Goal: Transaction & Acquisition: Purchase product/service

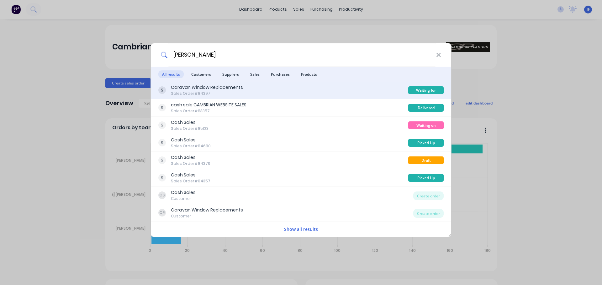
type input "clem"
click at [223, 87] on div "Caravan Window Replacements" at bounding box center [207, 87] width 72 height 7
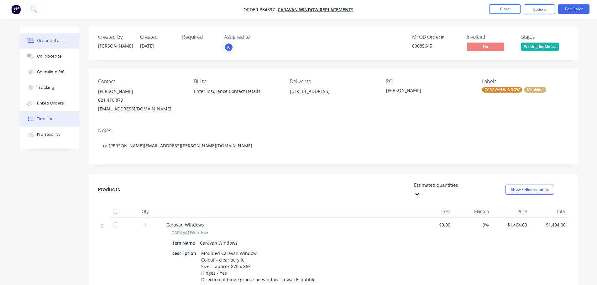
click at [67, 121] on button "Timeline" at bounding box center [50, 119] width 60 height 16
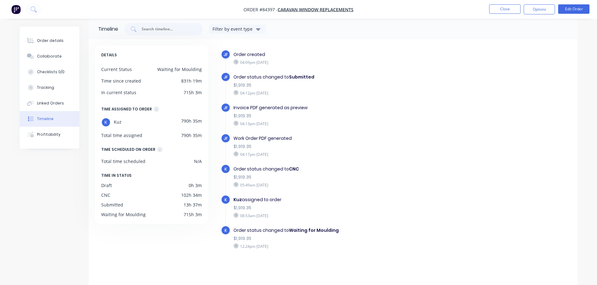
scroll to position [11, 0]
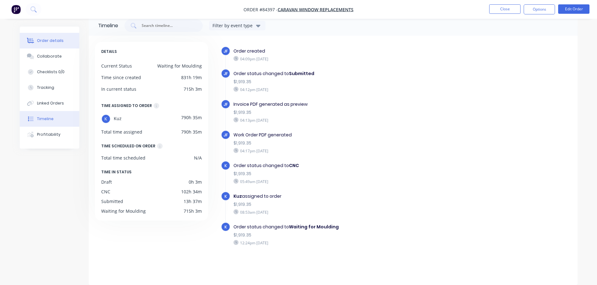
click at [60, 43] on div "Order details" at bounding box center [50, 41] width 27 height 6
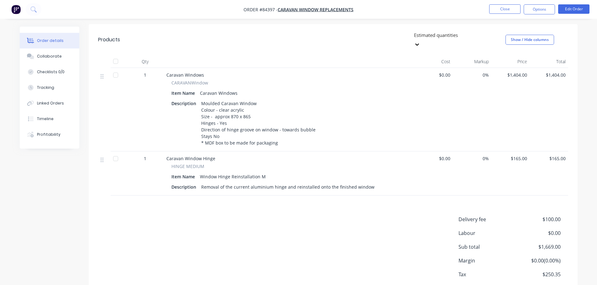
scroll to position [177, 0]
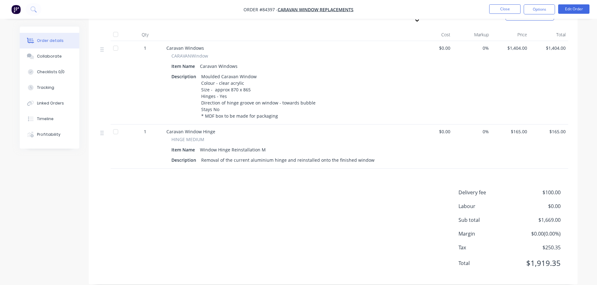
click at [20, 8] on img "button" at bounding box center [15, 9] width 9 height 9
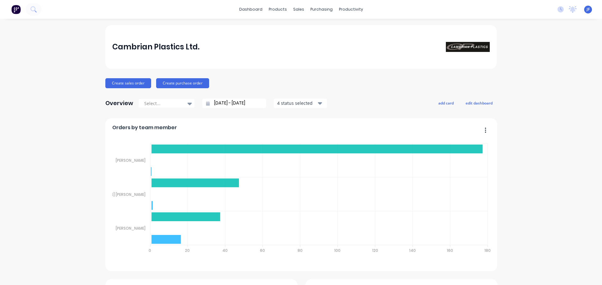
click at [18, 14] on button at bounding box center [15, 9] width 13 height 13
click at [29, 13] on button at bounding box center [34, 9] width 16 height 13
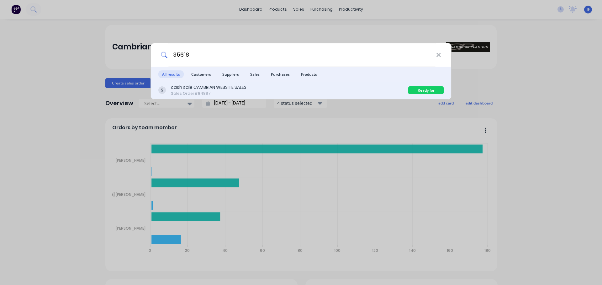
type input "35618"
click at [334, 91] on div "cash sale CAMBRIAN WEBSITE SALES Sales Order #84897" at bounding box center [283, 90] width 250 height 12
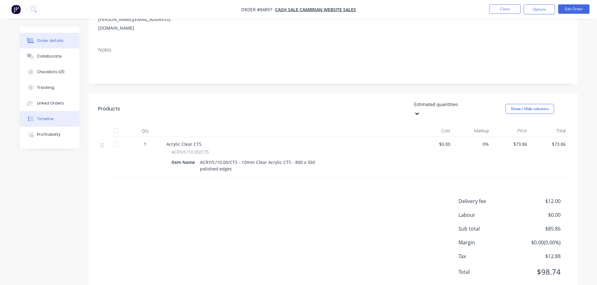
click at [42, 124] on button "Timeline" at bounding box center [50, 119] width 60 height 16
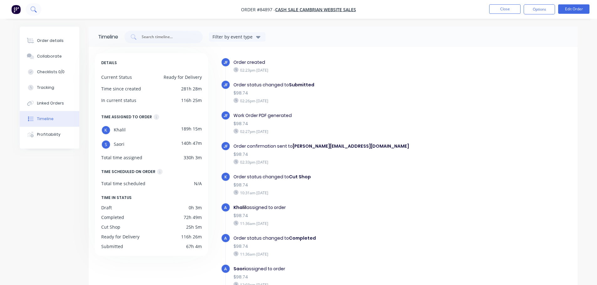
click at [36, 13] on button at bounding box center [34, 9] width 16 height 13
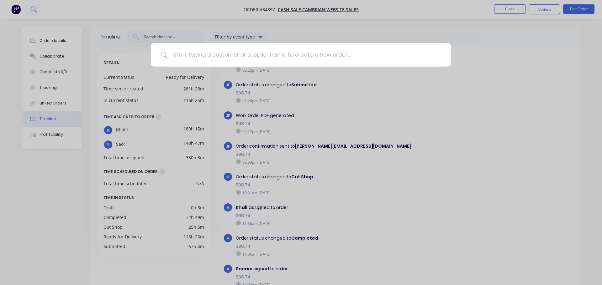
type input "v"
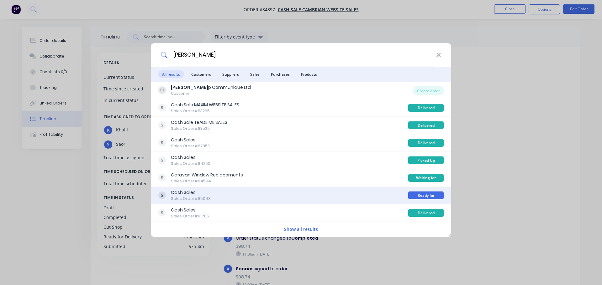
type input "[PERSON_NAME]"
click at [329, 194] on div "Cash Sales Sales Order #85048" at bounding box center [283, 196] width 250 height 12
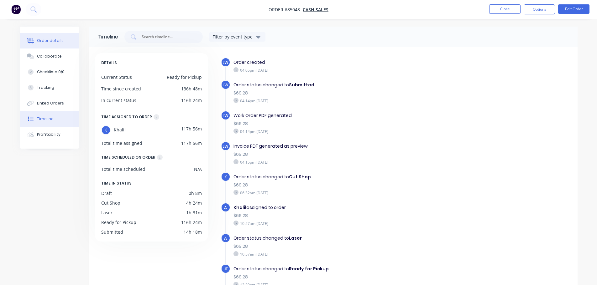
click at [35, 37] on button "Order details" at bounding box center [50, 41] width 60 height 16
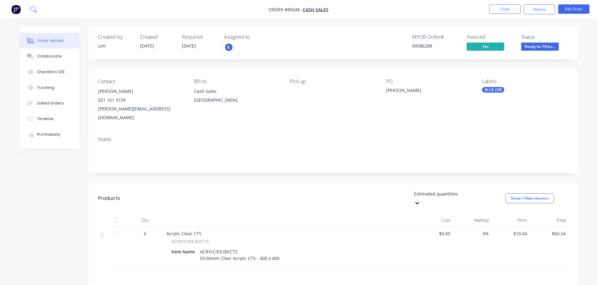
click at [33, 11] on icon at bounding box center [32, 8] width 5 height 5
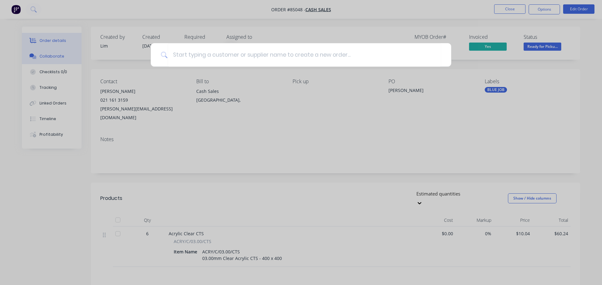
click at [54, 89] on div at bounding box center [301, 142] width 602 height 285
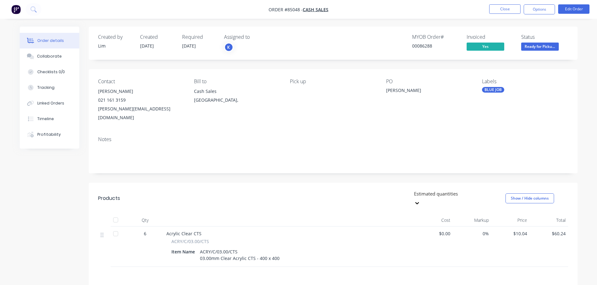
click at [35, 0] on nav "Order #85048 - Cash Sales Close Options Edit Order" at bounding box center [298, 9] width 597 height 19
click at [33, 11] on icon at bounding box center [32, 8] width 5 height 5
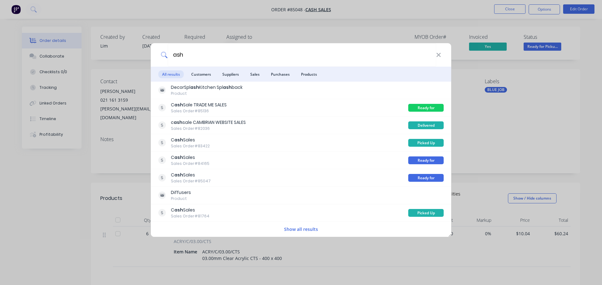
type input "ash"
click at [287, 36] on div "ash All results Customers Suppliers Sales Purchases Products DecorSpl ash Kitch…" at bounding box center [301, 142] width 602 height 285
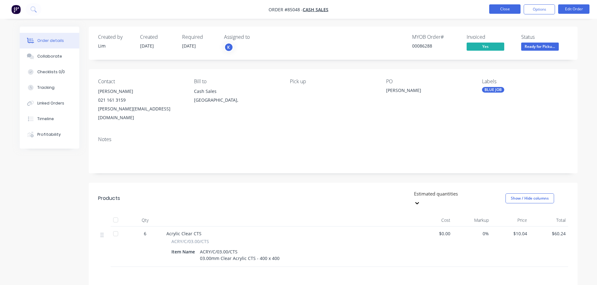
click at [497, 7] on button "Close" at bounding box center [504, 8] width 31 height 9
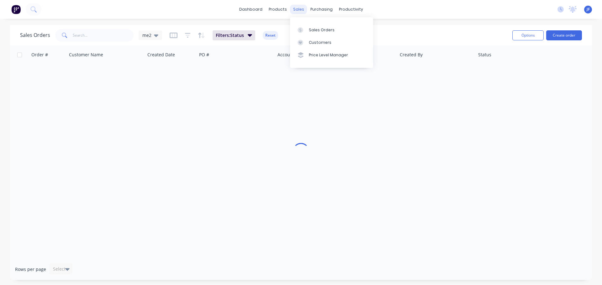
click at [296, 6] on div "sales" at bounding box center [298, 9] width 17 height 9
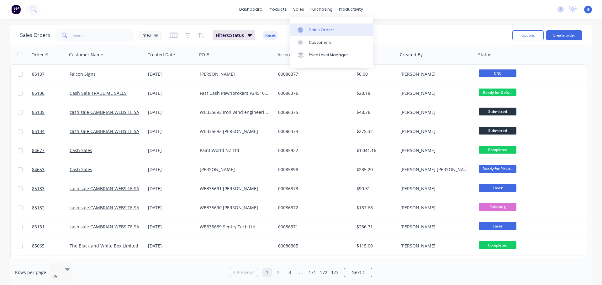
click at [311, 35] on link "Sales Orders" at bounding box center [331, 29] width 83 height 13
click at [97, 41] on input "text" at bounding box center [103, 35] width 61 height 13
type input "ash"
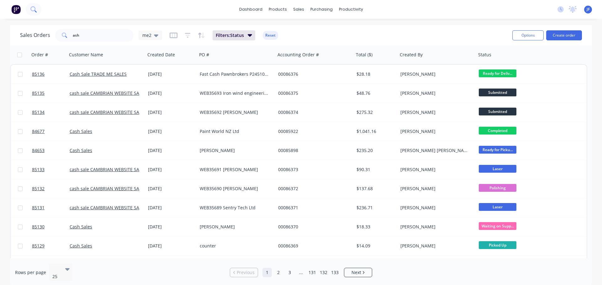
click at [28, 11] on button at bounding box center [34, 9] width 16 height 13
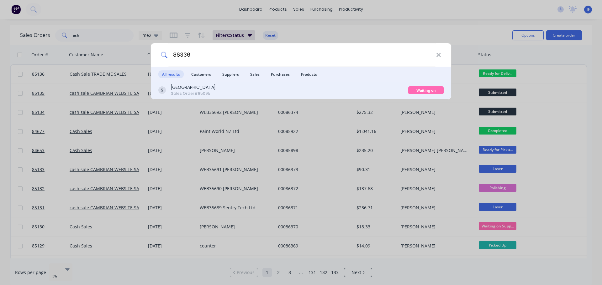
type input "86336"
click at [363, 86] on div "Rangitoto College Sales Order #85095" at bounding box center [283, 90] width 250 height 12
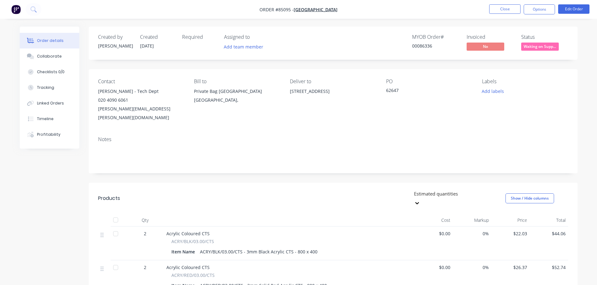
click at [534, 45] on span "Waiting on Supp..." at bounding box center [540, 47] width 38 height 8
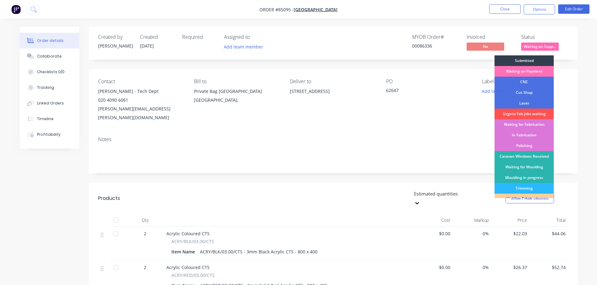
click at [542, 60] on div "Submitted" at bounding box center [523, 60] width 59 height 11
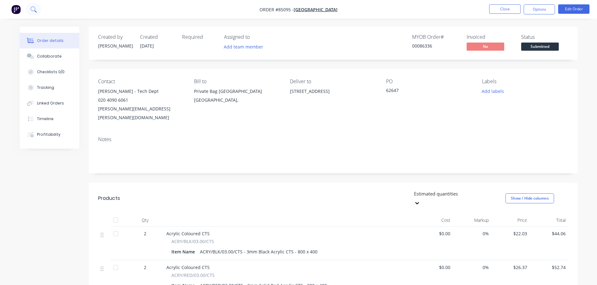
click at [31, 13] on button at bounding box center [34, 9] width 16 height 13
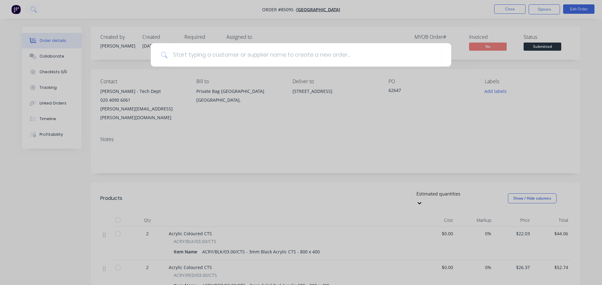
click at [21, 22] on div at bounding box center [301, 142] width 602 height 285
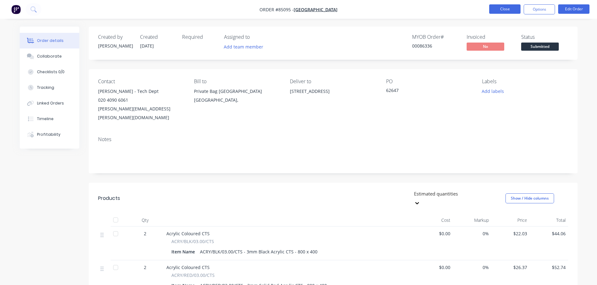
click at [499, 9] on button "Close" at bounding box center [504, 8] width 31 height 9
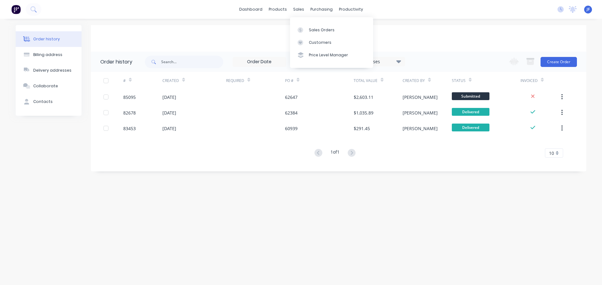
drag, startPoint x: 300, startPoint y: 10, endPoint x: 306, endPoint y: 17, distance: 8.5
click at [300, 10] on div "sales" at bounding box center [298, 9] width 17 height 9
click at [315, 26] on link "Sales Orders" at bounding box center [331, 29] width 83 height 13
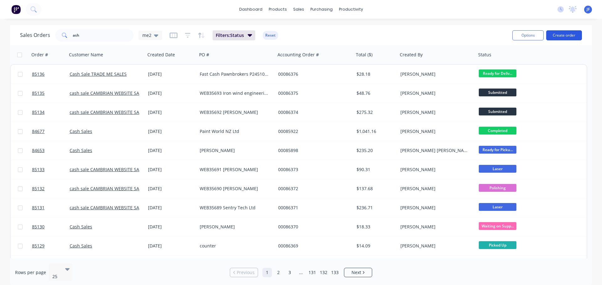
click at [564, 35] on button "Create order" at bounding box center [564, 35] width 36 height 10
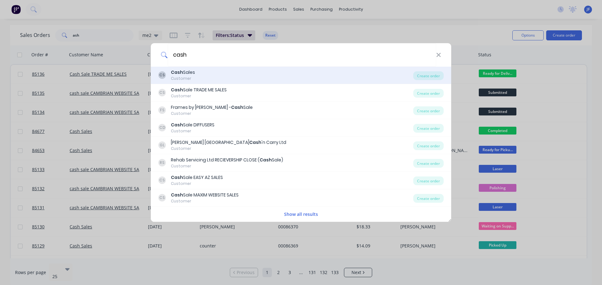
type input "cash"
click at [310, 67] on div "CS Cash Sales Customer Create order" at bounding box center [301, 76] width 300 height 18
click at [389, 75] on div "CS Cash Sales Customer" at bounding box center [285, 75] width 255 height 12
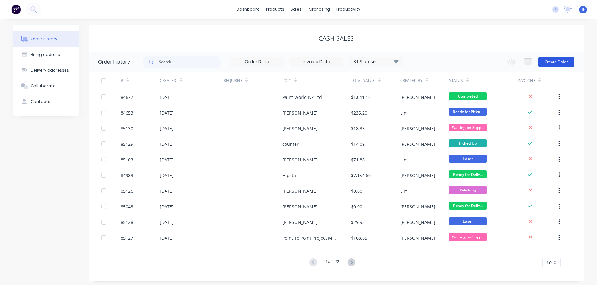
click at [555, 57] on button "Create Order" at bounding box center [556, 62] width 36 height 10
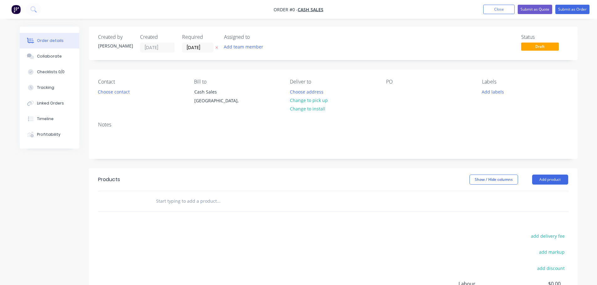
click at [216, 49] on icon "button" at bounding box center [216, 48] width 3 height 4
drag, startPoint x: 160, startPoint y: 202, endPoint x: 164, endPoint y: 201, distance: 3.6
click at [164, 201] on input "text" at bounding box center [218, 201] width 125 height 13
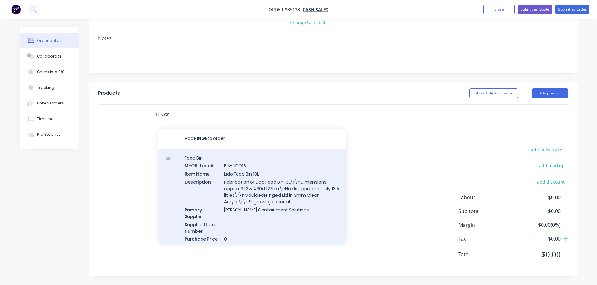
scroll to position [198, 0]
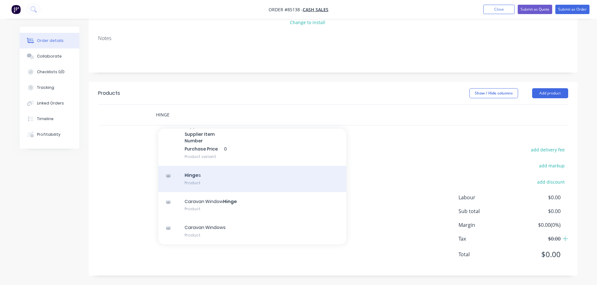
type input "HINGE"
click at [217, 183] on div "Hinge s Product" at bounding box center [252, 179] width 188 height 26
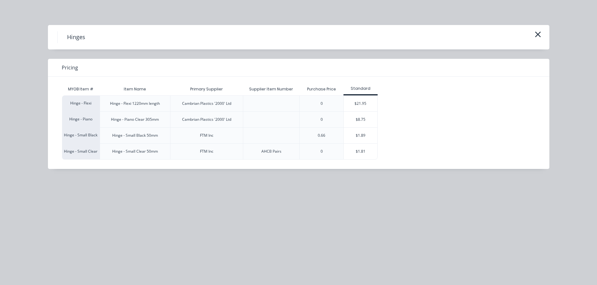
click at [362, 118] on div "$8.75" at bounding box center [361, 120] width 34 height 16
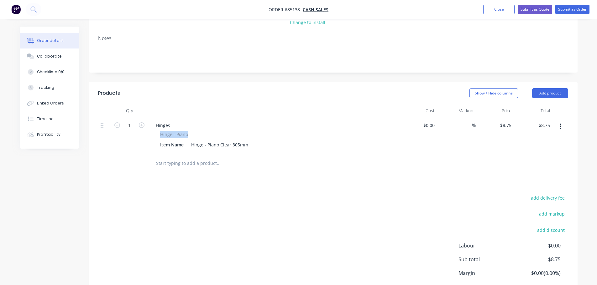
drag, startPoint x: 171, startPoint y: 135, endPoint x: 201, endPoint y: 135, distance: 30.7
click at [201, 135] on div "Hinge - Piano" at bounding box center [273, 134] width 227 height 7
copy span "Hinge - Piano"
click at [169, 123] on div "Hinges" at bounding box center [163, 125] width 24 height 9
paste div
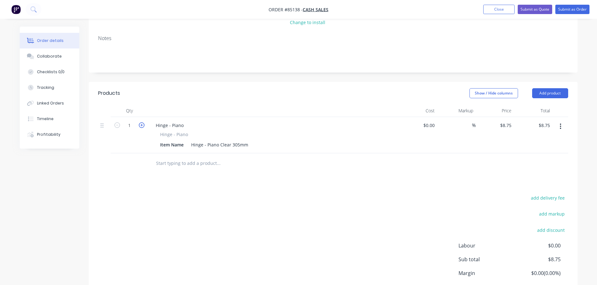
click at [142, 127] on icon "button" at bounding box center [142, 126] width 6 height 6
type input "2"
type input "$17.50"
type input "$9.63"
type input "$19.26"
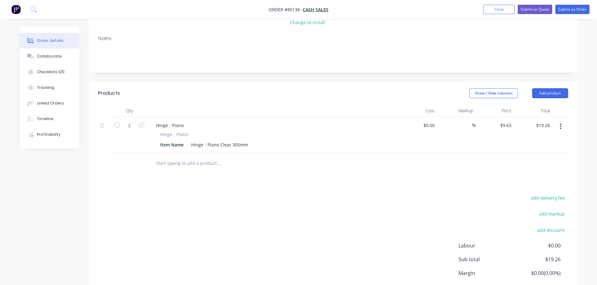
click at [472, 163] on div at bounding box center [333, 164] width 470 height 20
click at [572, 6] on button "Submit as Order" at bounding box center [572, 9] width 34 height 9
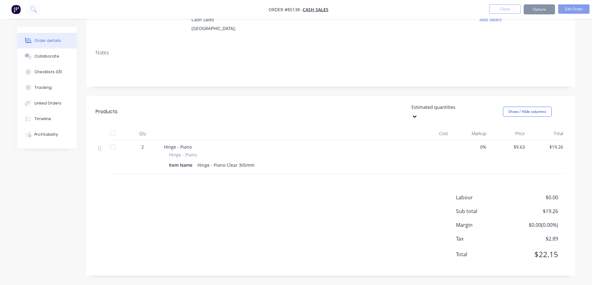
scroll to position [0, 0]
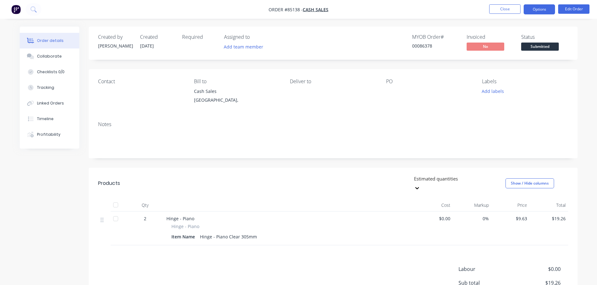
click at [540, 7] on button "Options" at bounding box center [539, 9] width 31 height 10
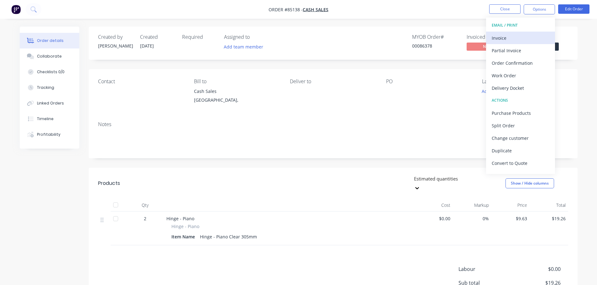
click at [507, 39] on div "Invoice" at bounding box center [521, 38] width 58 height 9
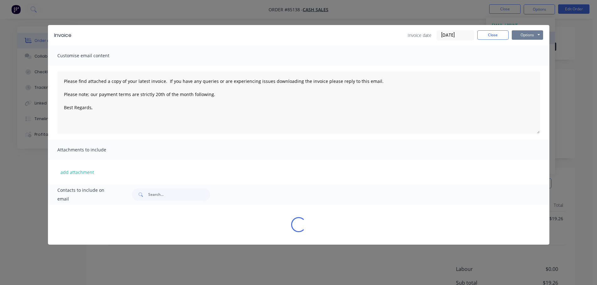
click at [520, 36] on button "Options" at bounding box center [527, 34] width 31 height 9
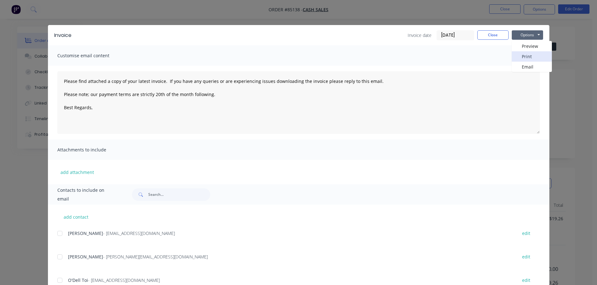
click at [520, 55] on button "Print" at bounding box center [532, 56] width 40 height 10
click at [488, 32] on button "Close" at bounding box center [492, 34] width 31 height 9
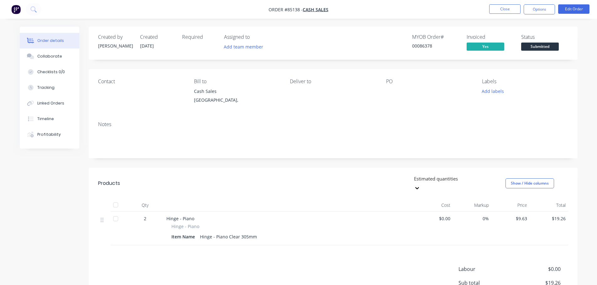
click at [526, 45] on span "Submitted" at bounding box center [540, 47] width 38 height 8
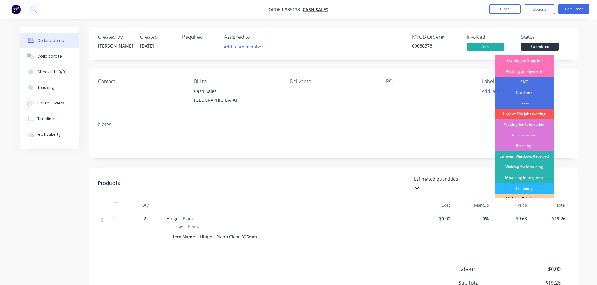
scroll to position [123, 0]
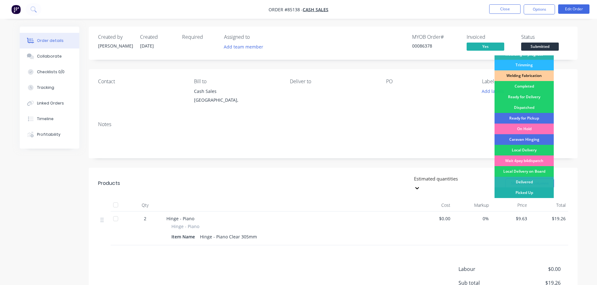
click at [527, 192] on div "Picked Up" at bounding box center [523, 193] width 59 height 11
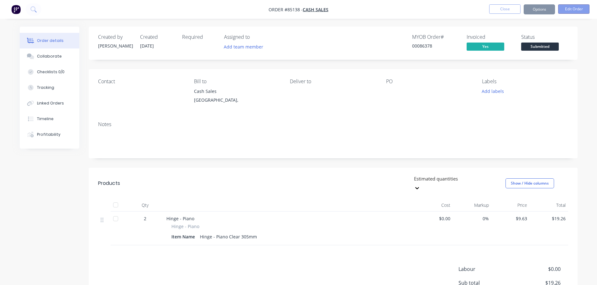
click at [566, 9] on button "Edit Order" at bounding box center [573, 8] width 31 height 9
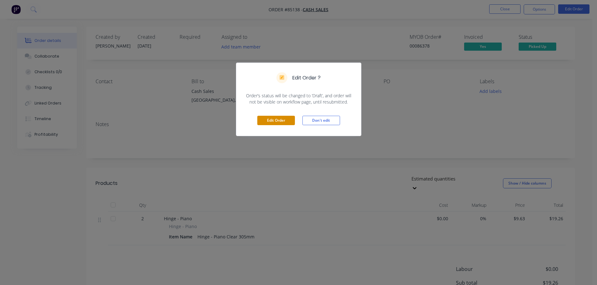
click at [282, 121] on button "Edit Order" at bounding box center [276, 120] width 38 height 9
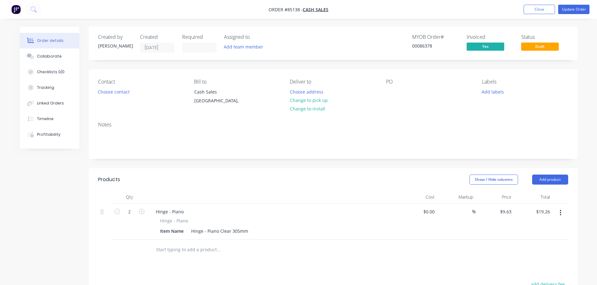
click at [384, 90] on div "Contact Choose contact Bill to Cash Sales Auckland, Deliver to Choose address C…" at bounding box center [333, 93] width 489 height 47
click at [391, 92] on div at bounding box center [391, 91] width 10 height 9
click at [578, 12] on button "Update Order" at bounding box center [573, 9] width 31 height 9
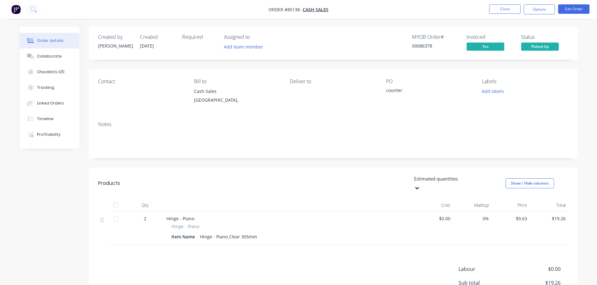
click at [508, 3] on nav "Order #85138 - Cash Sales Close Options Edit Order" at bounding box center [298, 9] width 597 height 19
click at [507, 9] on button "Close" at bounding box center [504, 8] width 31 height 9
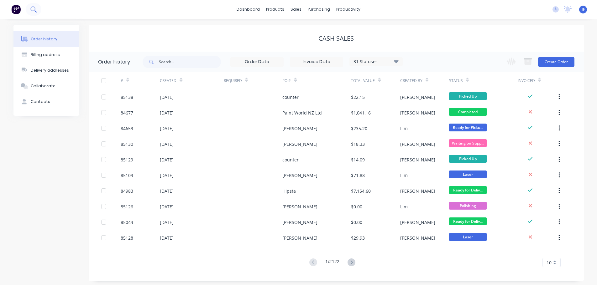
click at [35, 9] on icon at bounding box center [32, 8] width 5 height 5
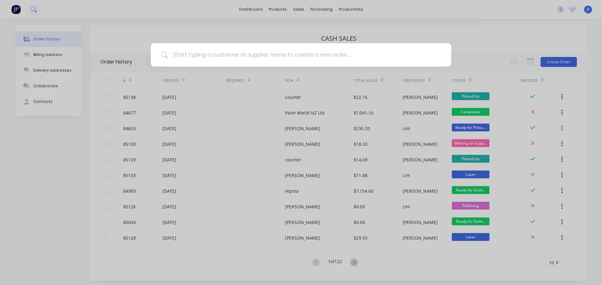
drag, startPoint x: 56, startPoint y: 17, endPoint x: 32, endPoint y: 10, distance: 25.3
click at [55, 16] on div at bounding box center [301, 142] width 602 height 285
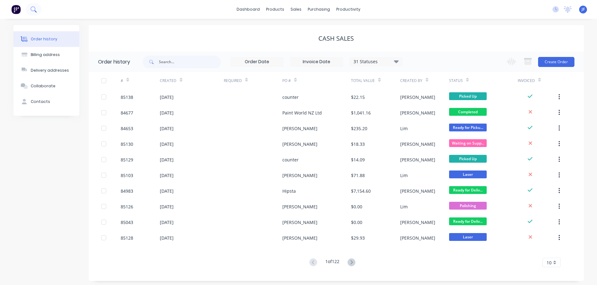
click at [29, 9] on button at bounding box center [34, 9] width 16 height 13
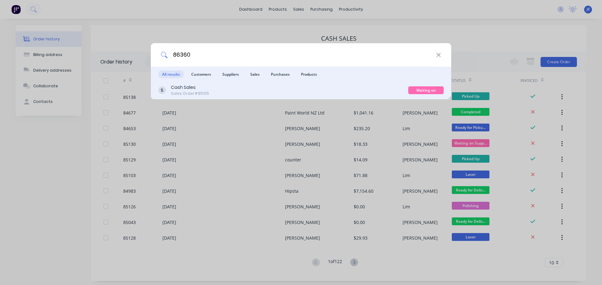
type input "86360"
click at [267, 85] on div "Cash Sales Sales Order #85105" at bounding box center [283, 90] width 250 height 12
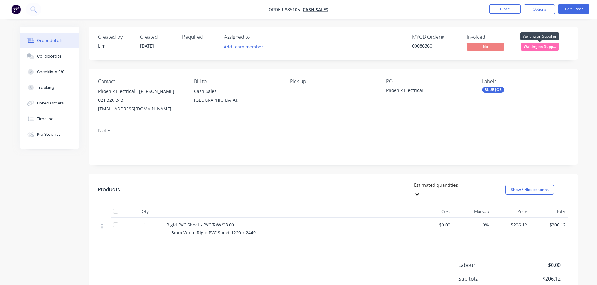
click at [539, 46] on span "Waiting on Supp..." at bounding box center [540, 47] width 38 height 8
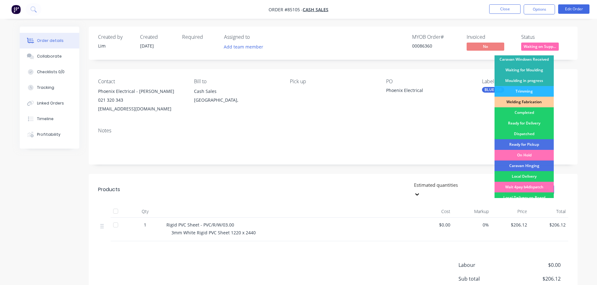
scroll to position [123, 0]
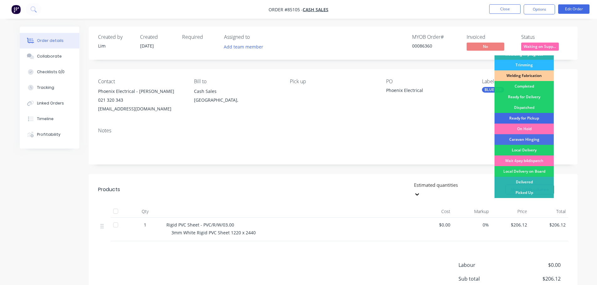
click at [532, 116] on div "Ready for Pickup" at bounding box center [523, 118] width 59 height 11
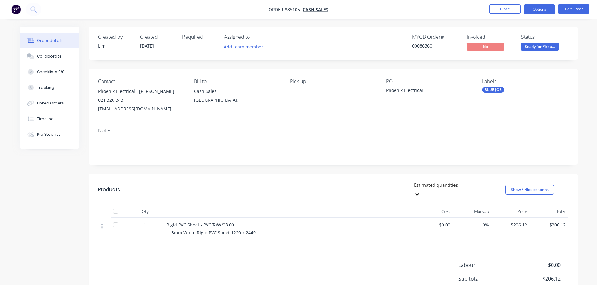
click at [540, 10] on button "Options" at bounding box center [539, 9] width 31 height 10
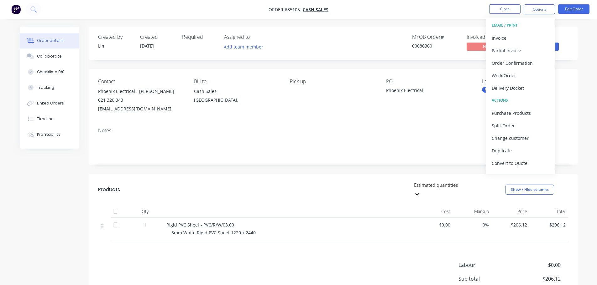
click at [531, 31] on button "EMAIL / PRINT" at bounding box center [520, 25] width 69 height 13
click at [531, 35] on div "Invoice" at bounding box center [521, 38] width 58 height 9
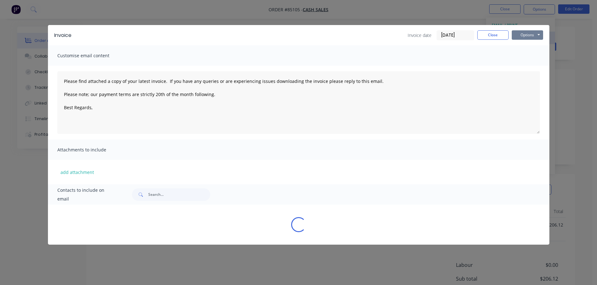
click at [534, 35] on button "Options" at bounding box center [527, 34] width 31 height 9
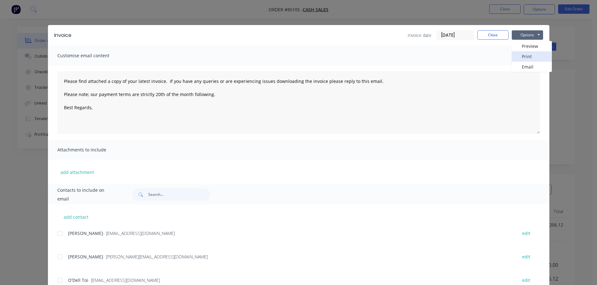
click at [532, 53] on button "Print" at bounding box center [532, 56] width 40 height 10
click at [34, 14] on div "Invoice Invoice date 08/10/25 Close Options Preview Print Email Customise email…" at bounding box center [298, 142] width 597 height 285
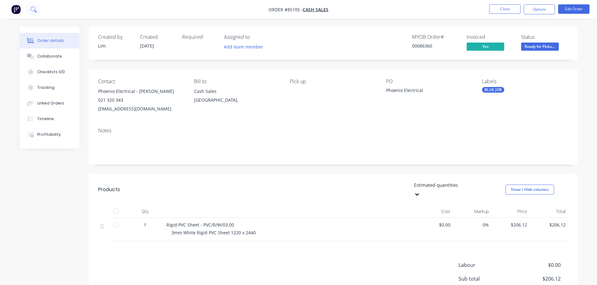
click at [31, 11] on icon at bounding box center [33, 9] width 6 height 6
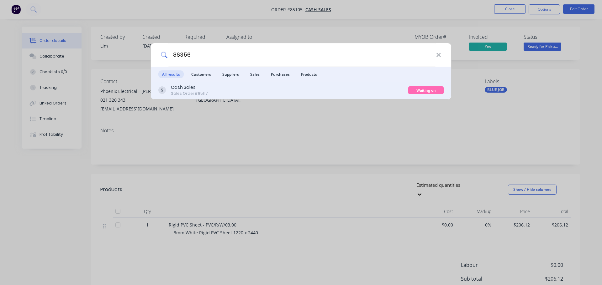
type input "86356"
click at [317, 87] on div "Cash Sales Sales Order #85117" at bounding box center [283, 90] width 250 height 12
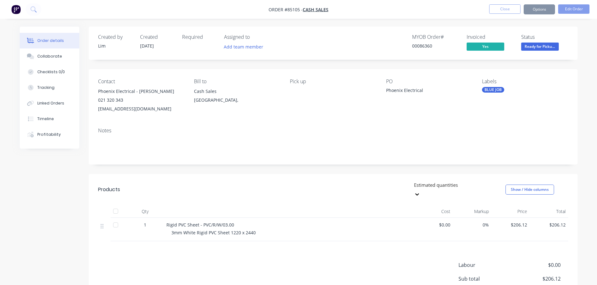
click at [551, 48] on span "Ready for Picku..." at bounding box center [540, 47] width 38 height 8
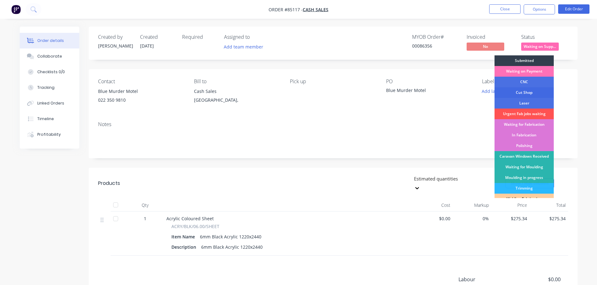
scroll to position [63, 0]
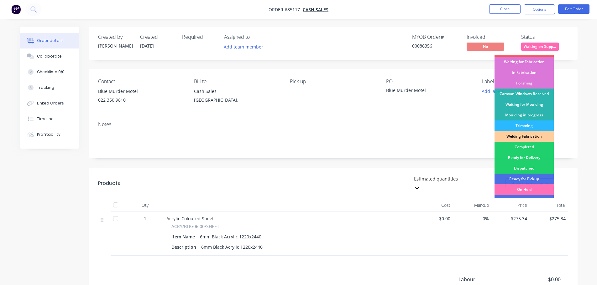
drag, startPoint x: 519, startPoint y: 181, endPoint x: 526, endPoint y: 67, distance: 113.9
click at [519, 180] on div "Ready for Pickup" at bounding box center [523, 179] width 59 height 11
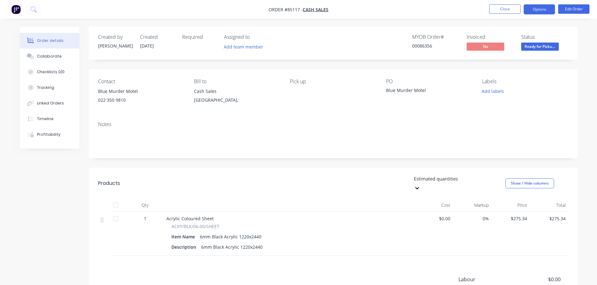
click at [532, 8] on button "Options" at bounding box center [539, 9] width 31 height 10
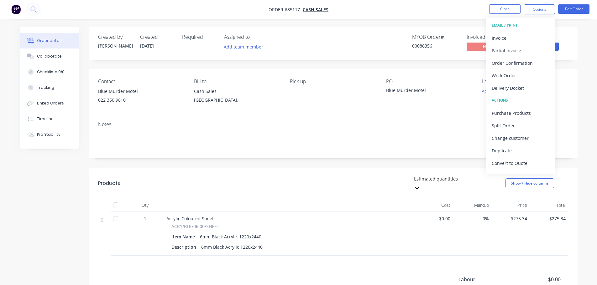
click at [515, 31] on button "EMAIL / PRINT" at bounding box center [520, 25] width 69 height 13
click at [525, 36] on div "Invoice" at bounding box center [521, 38] width 58 height 9
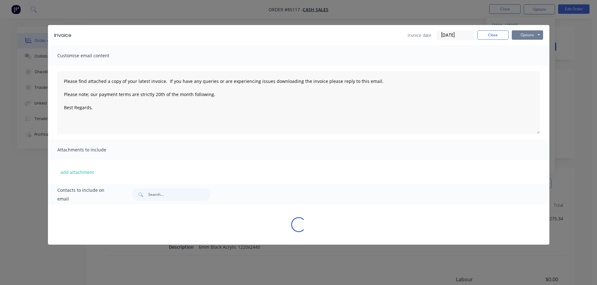
click at [529, 35] on button "Options" at bounding box center [527, 34] width 31 height 9
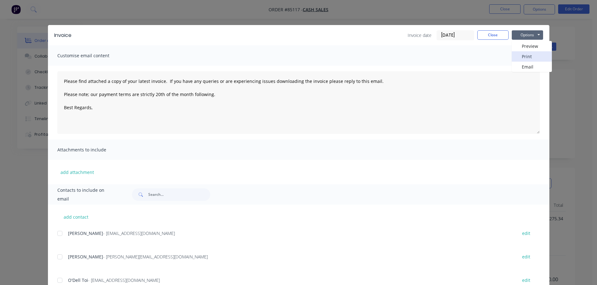
click at [526, 53] on button "Print" at bounding box center [532, 56] width 40 height 10
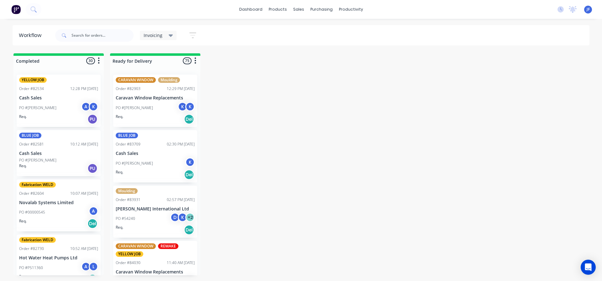
click at [169, 33] on icon at bounding box center [171, 35] width 4 height 7
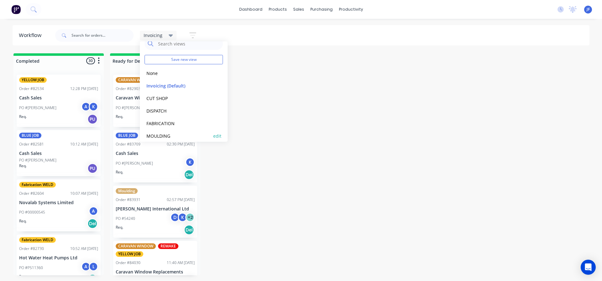
scroll to position [14, 0]
click at [159, 129] on button "MOULDING" at bounding box center [177, 130] width 67 height 7
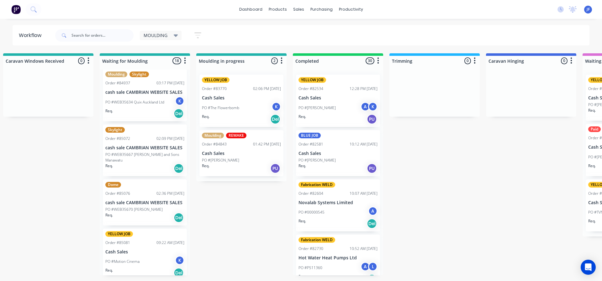
scroll to position [0, 0]
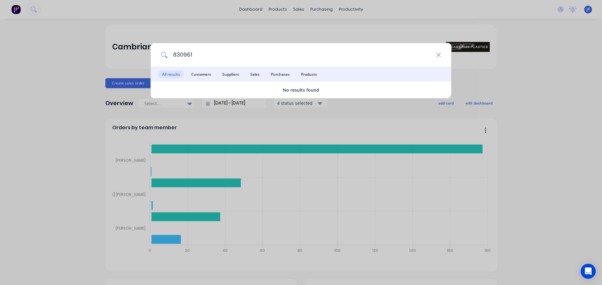
click at [185, 53] on input "830961" at bounding box center [302, 54] width 268 height 23
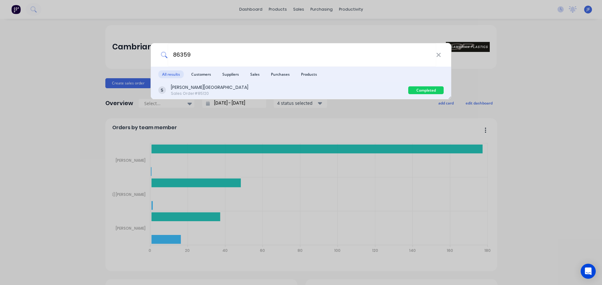
type input "86359"
click at [331, 96] on div "[PERSON_NAME] College Sales Order #85120" at bounding box center [283, 90] width 250 height 12
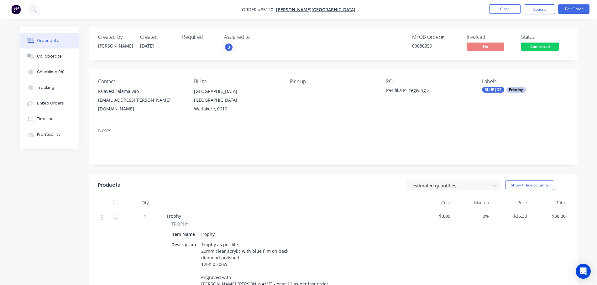
click at [550, 45] on span "Completed" at bounding box center [540, 47] width 38 height 8
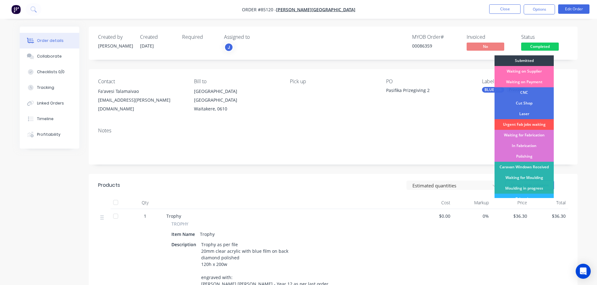
drag, startPoint x: 540, startPoint y: 73, endPoint x: 593, endPoint y: 59, distance: 55.4
click at [540, 72] on div "Waiting on Supplier" at bounding box center [523, 71] width 59 height 11
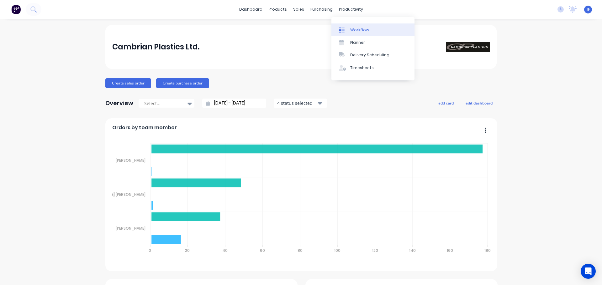
click at [354, 26] on link "Workflow" at bounding box center [372, 29] width 83 height 13
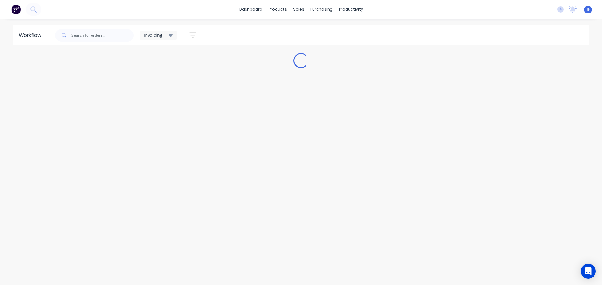
click at [162, 37] on div "Invoicing" at bounding box center [158, 36] width 29 height 6
click at [125, 23] on div "dashboard products sales purchasing productivity dashboard products Product Cat…" at bounding box center [301, 124] width 602 height 248
click at [34, 13] on button at bounding box center [34, 9] width 16 height 13
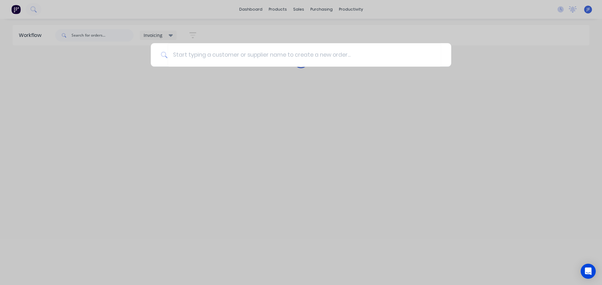
click at [92, 25] on div at bounding box center [301, 142] width 602 height 285
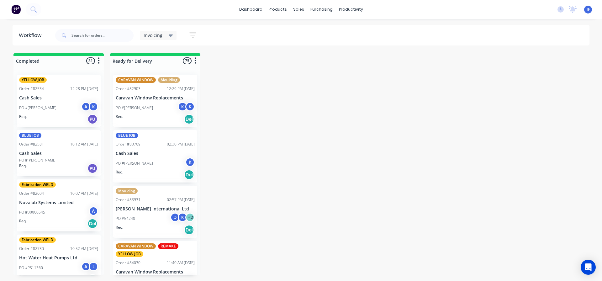
click at [154, 38] on span "Invoicing" at bounding box center [153, 35] width 19 height 7
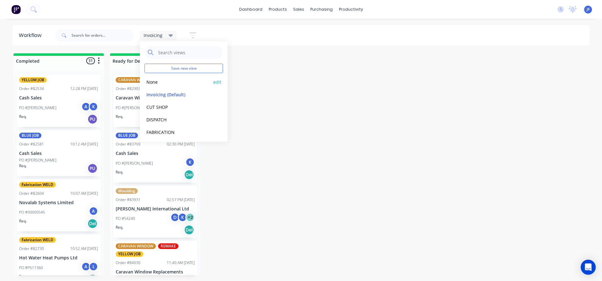
click at [158, 81] on button "None" at bounding box center [177, 81] width 67 height 7
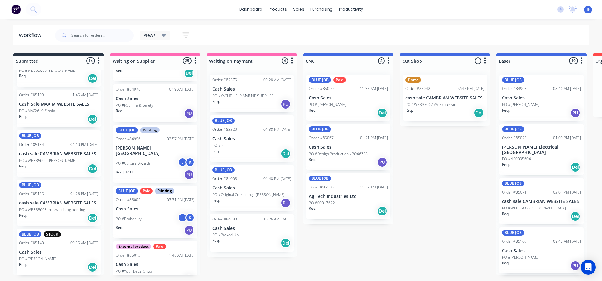
scroll to position [418, 0]
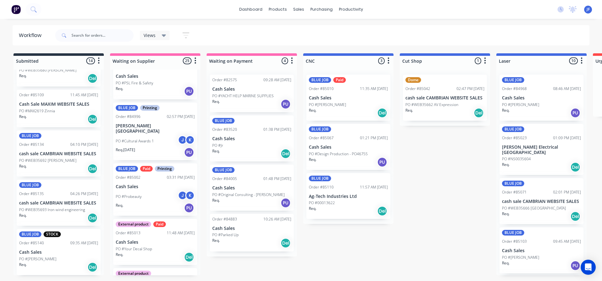
click at [155, 206] on div "Req. PU" at bounding box center [155, 207] width 79 height 11
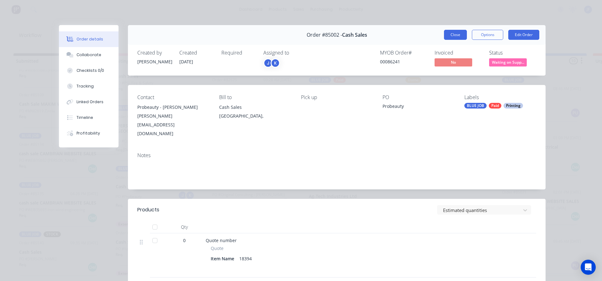
click at [457, 32] on button "Close" at bounding box center [455, 35] width 23 height 10
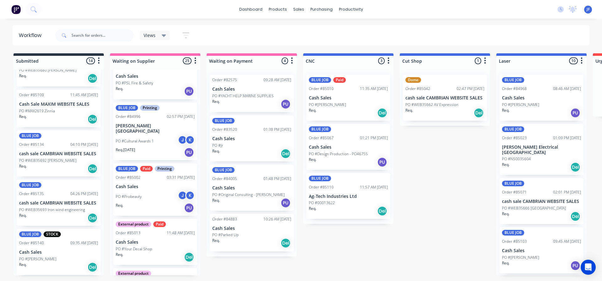
click at [155, 135] on div "PO #Cultural Awards 1 J K" at bounding box center [155, 141] width 79 height 12
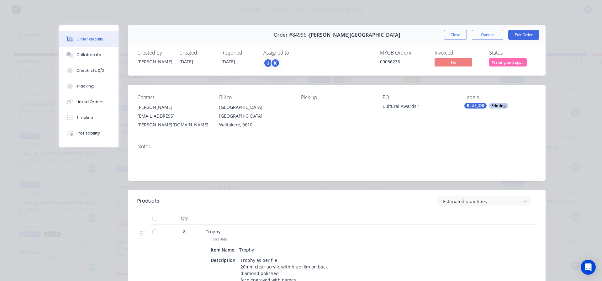
drag, startPoint x: 136, startPoint y: 11, endPoint x: 143, endPoint y: 2, distance: 11.8
click at [136, 11] on div "Order details Collaborate Checklists 0/0 Tracking Linked Orders Timeline Profit…" at bounding box center [301, 140] width 602 height 281
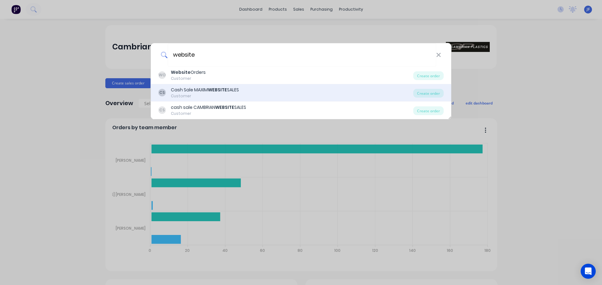
type input "website"
click at [238, 93] on div "Cash Sale MAXIM WEBSITE SALES" at bounding box center [205, 90] width 68 height 7
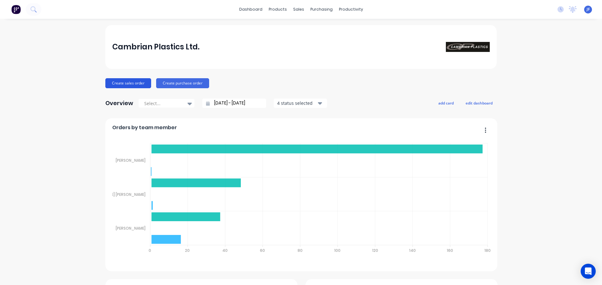
click at [132, 81] on button "Create sales order" at bounding box center [128, 83] width 46 height 10
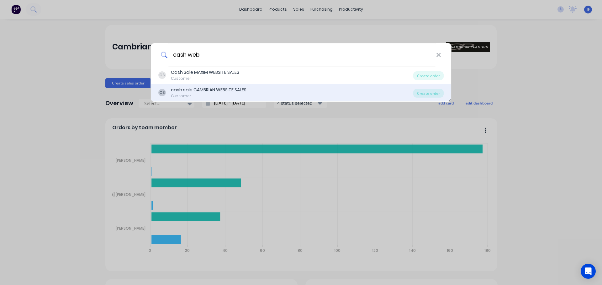
type input "cash web"
click at [249, 86] on div "CS cash sale CAMBRIAN WEBSITE SALES Customer Create order" at bounding box center [301, 93] width 300 height 18
click at [383, 94] on div "CS cash sale CAMBRIAN WEBSITE SALES Customer" at bounding box center [285, 93] width 255 height 12
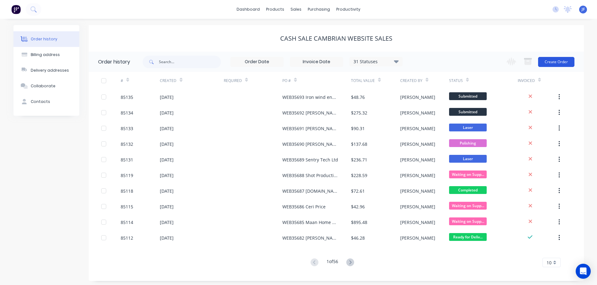
click at [553, 64] on button "Create Order" at bounding box center [556, 62] width 36 height 10
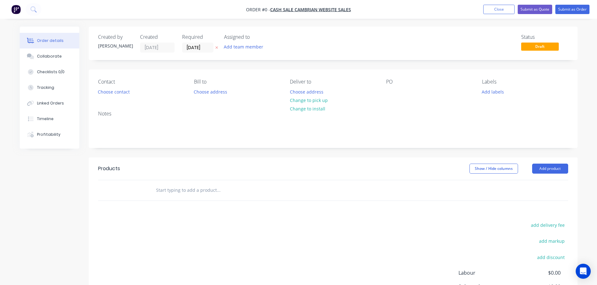
click at [217, 48] on icon "button" at bounding box center [216, 48] width 3 height 4
click at [118, 92] on button "Choose contact" at bounding box center [113, 91] width 39 height 8
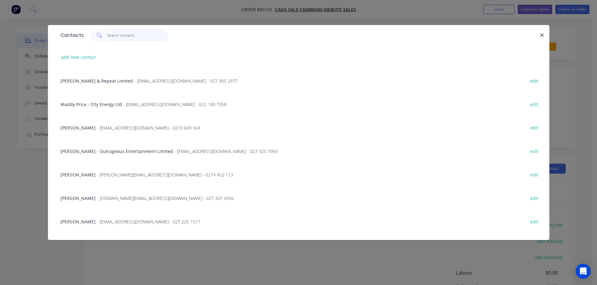
click at [137, 35] on input "text" at bounding box center [137, 35] width 61 height 13
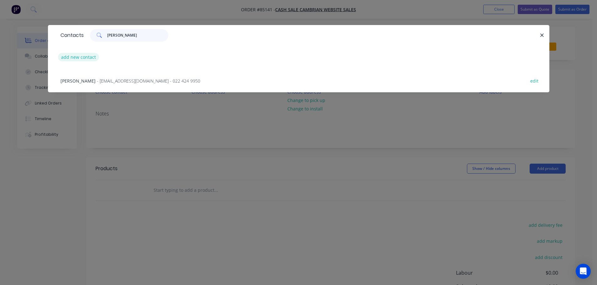
type input "shane"
click at [75, 57] on button "add new contact" at bounding box center [78, 57] width 41 height 8
select select "NZ"
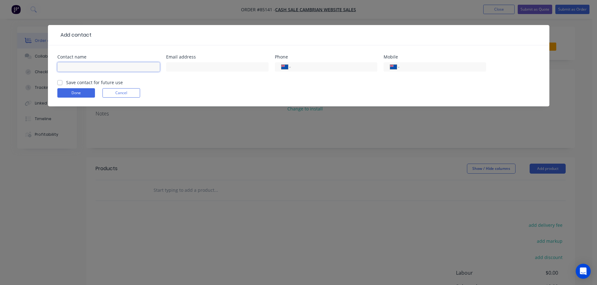
click at [85, 70] on input "text" at bounding box center [108, 66] width 102 height 9
paste input "Shane Vinicombe Tirotech Limited"
click at [97, 68] on input "Shane Vinicombe Tirotech Limited" at bounding box center [108, 66] width 102 height 9
type input "Shane Vinicombe - Tirotech Limited"
click at [92, 80] on label "Save contact for future use" at bounding box center [94, 82] width 57 height 7
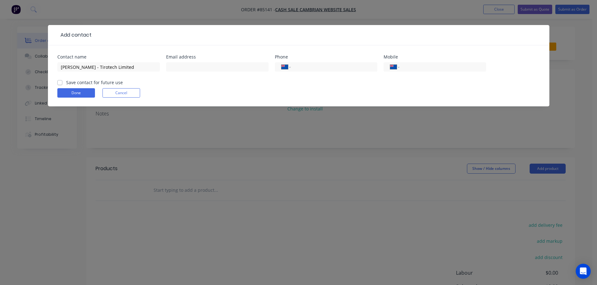
click at [62, 80] on input "Save contact for future use" at bounding box center [59, 82] width 5 height 6
checkbox input "true"
click at [452, 71] on div "International Afghanistan Åland Islands Albania Algeria American Samoa Andorra …" at bounding box center [435, 66] width 102 height 9
click at [414, 64] on input "tel" at bounding box center [441, 67] width 75 height 7
paste input "027 533 4013"
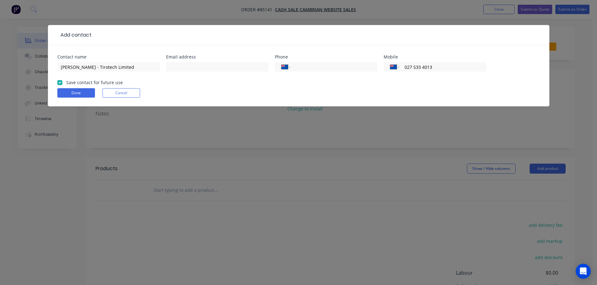
type input "027 533 4013"
click at [223, 71] on input "text" at bounding box center [217, 66] width 102 height 9
click at [223, 70] on input "text" at bounding box center [217, 66] width 102 height 9
paste input "shane.vinicombe@tirotech.co.nz"
type input "shane.vinicombe@tirotech.co.nz"
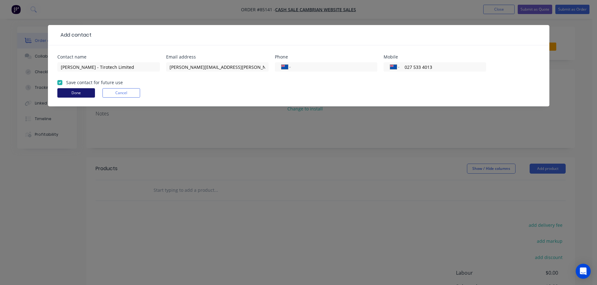
click at [81, 94] on button "Done" at bounding box center [76, 92] width 38 height 9
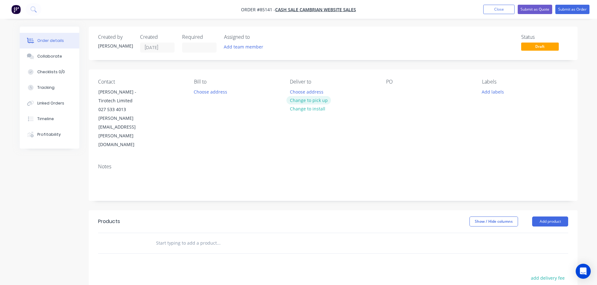
click at [306, 98] on button "Change to pick up" at bounding box center [308, 100] width 44 height 8
click at [304, 101] on button "Change to delivery" at bounding box center [309, 101] width 46 height 8
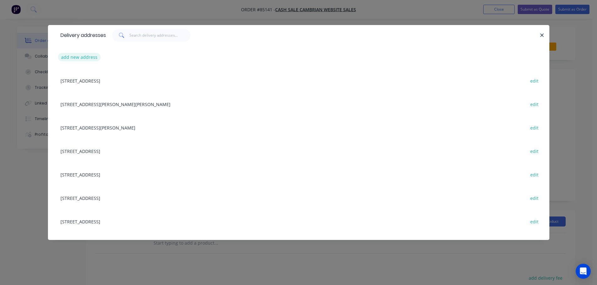
click at [80, 57] on button "add new address" at bounding box center [79, 57] width 43 height 8
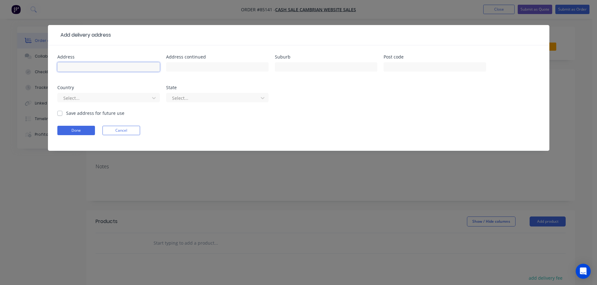
click at [150, 69] on input "text" at bounding box center [108, 66] width 102 height 9
paste input "16 Rowan Place Mosgiel 9024"
type input "16 Rowan Place Mosgiel 9024"
click at [92, 128] on button "Done" at bounding box center [76, 130] width 38 height 9
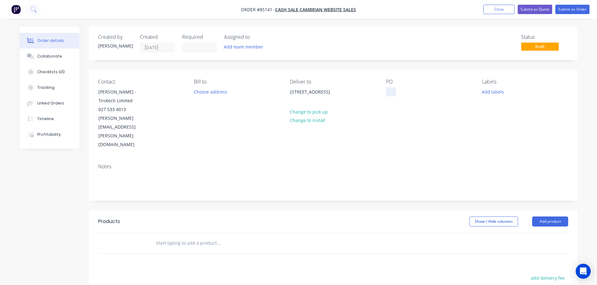
click at [390, 93] on div at bounding box center [391, 91] width 10 height 9
drag, startPoint x: 95, startPoint y: 102, endPoint x: 169, endPoint y: 100, distance: 74.3
click at [169, 100] on div "Contact Shane Vinicombe - Tirotech Limited 027 533 4013 shane.vinicombe@tirotec…" at bounding box center [141, 114] width 86 height 70
copy div "Tirotech Limited"
click at [415, 90] on div "WEB35703" at bounding box center [402, 91] width 32 height 9
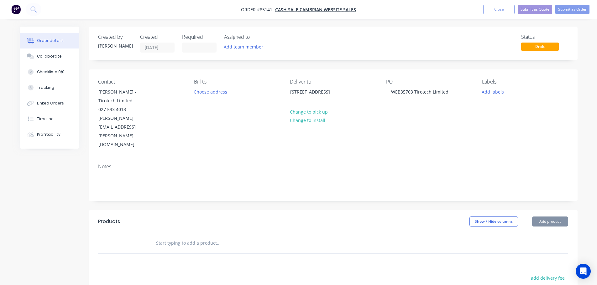
click at [217, 237] on input "text" at bounding box center [218, 243] width 125 height 13
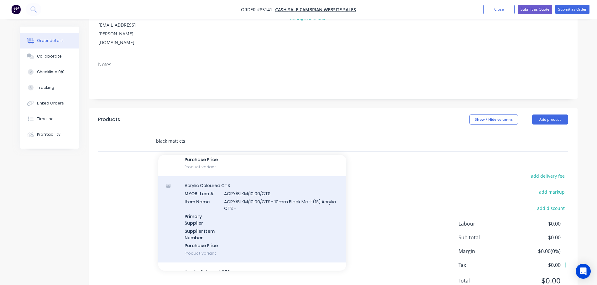
scroll to position [103, 0]
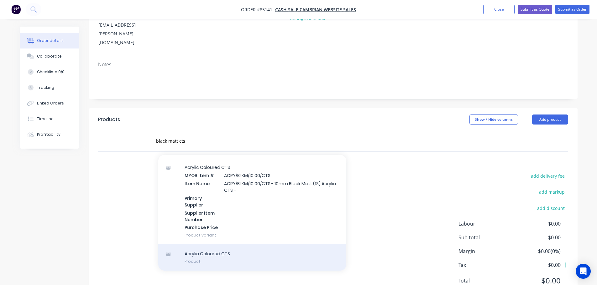
click at [222, 245] on div "Acrylic Coloured CTS Product" at bounding box center [252, 258] width 188 height 26
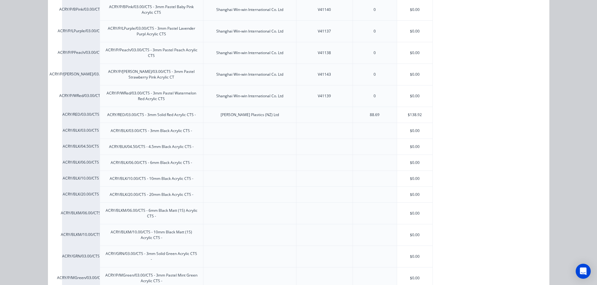
scroll to position [284, 0]
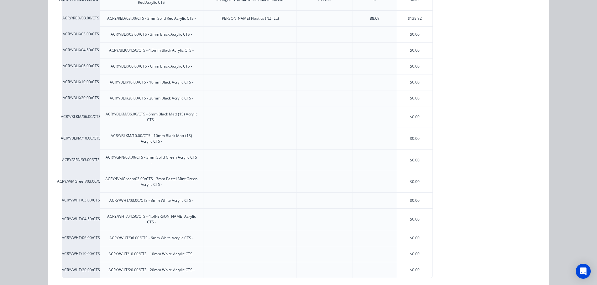
click at [489, 45] on div "ACRY/P/PYellow/03.00/CTS 3mm Pastel Pineapple Yellow Acrylic C Shanghai Win-win…" at bounding box center [294, 44] width 464 height 467
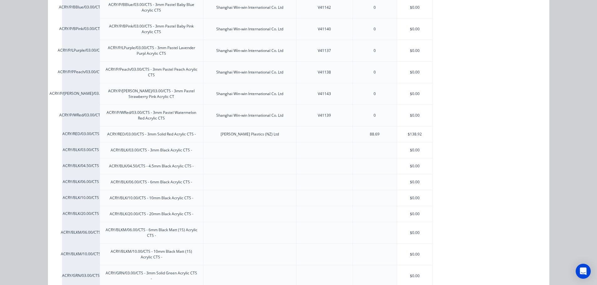
scroll to position [34, 0]
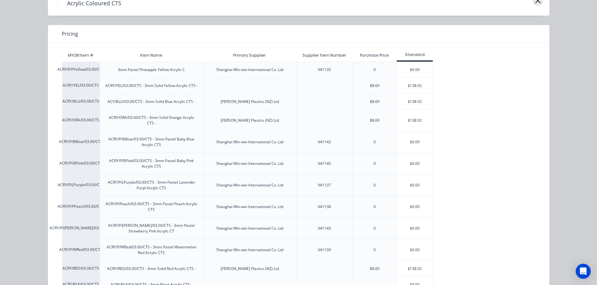
click at [538, 4] on icon "button" at bounding box center [538, 0] width 7 height 9
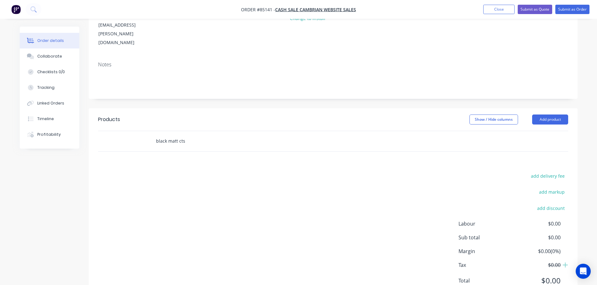
click at [191, 135] on input "black matt cts" at bounding box center [218, 141] width 125 height 13
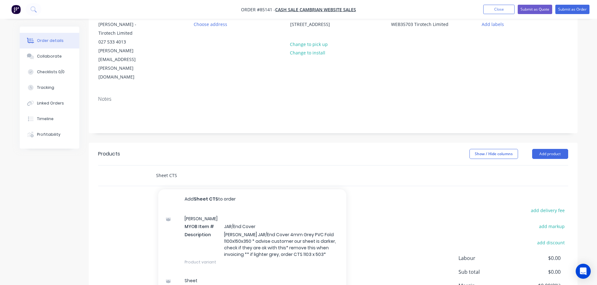
scroll to position [102, 0]
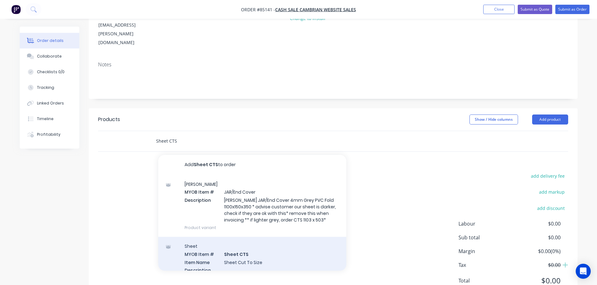
type input "Sheet CTS"
click at [201, 237] on div "Sheet MYOB Item # Sheet CTS Item Name Sheet Cut To Size Description Primary Sup…" at bounding box center [252, 281] width 188 height 88
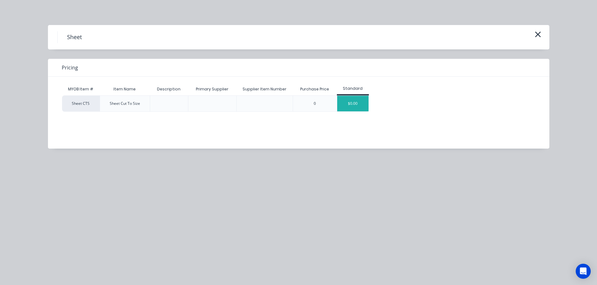
click at [345, 106] on div "$0.00" at bounding box center [352, 104] width 31 height 16
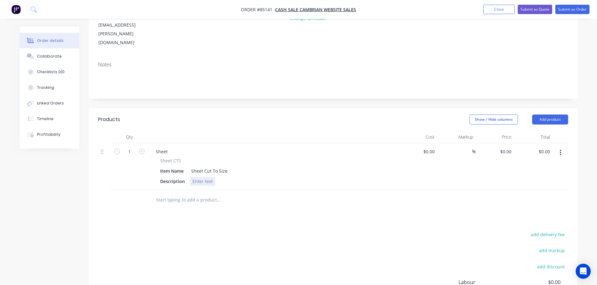
click at [202, 177] on div at bounding box center [202, 181] width 25 height 9
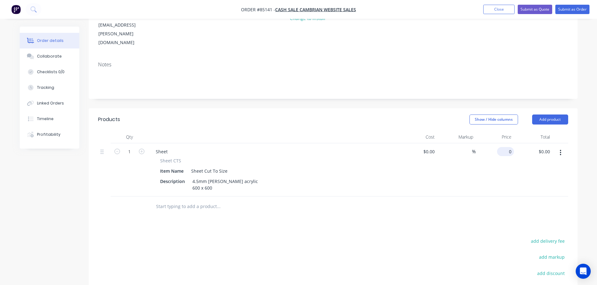
click at [503, 144] on div "0 $0.00" at bounding box center [495, 170] width 39 height 53
type input "$44.44"
click at [476, 201] on div "Products Show / Hide columns Add product Qty Cost Markup Price Total 1 Sheet Sh…" at bounding box center [333, 237] width 489 height 259
click at [544, 237] on button "add delivery fee" at bounding box center [548, 241] width 40 height 8
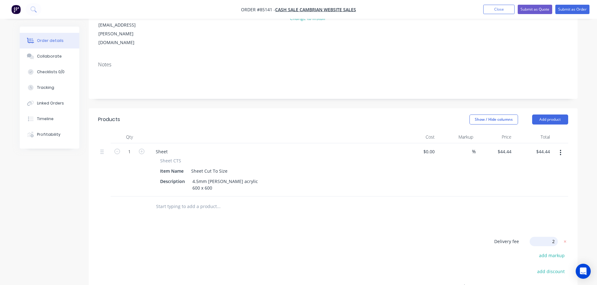
type input "25"
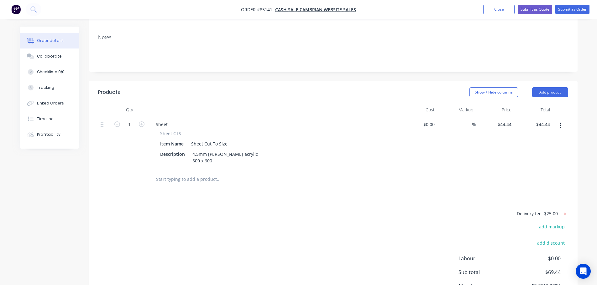
scroll to position [0, 0]
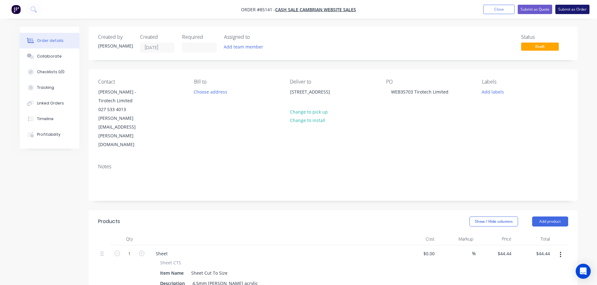
click at [564, 12] on button "Submit as Order" at bounding box center [572, 9] width 34 height 9
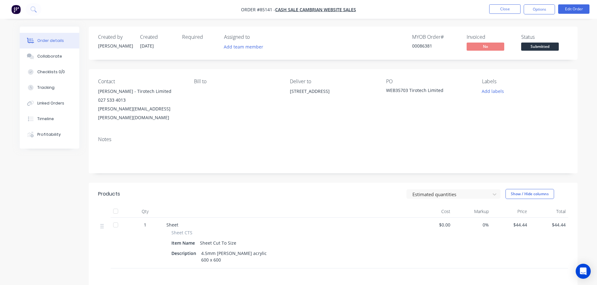
click at [491, 91] on button "Add labels" at bounding box center [492, 91] width 29 height 8
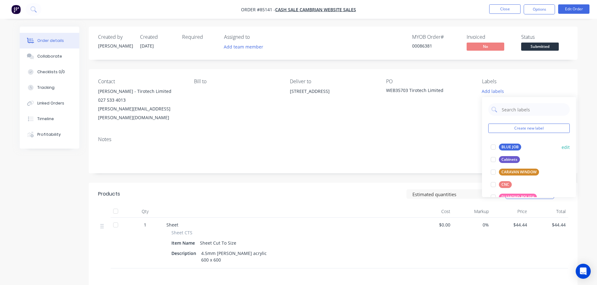
click at [495, 144] on div at bounding box center [493, 147] width 13 height 13
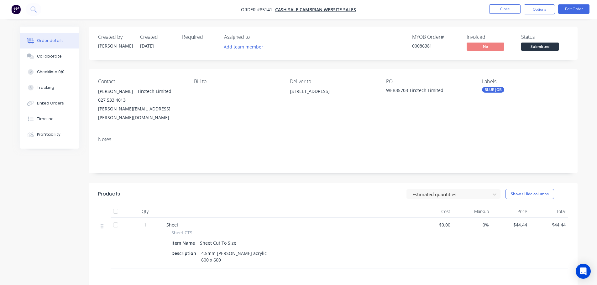
click at [424, 49] on div "00086381" at bounding box center [435, 46] width 47 height 7
copy div "00086381"
click at [534, 11] on button "Options" at bounding box center [539, 9] width 31 height 10
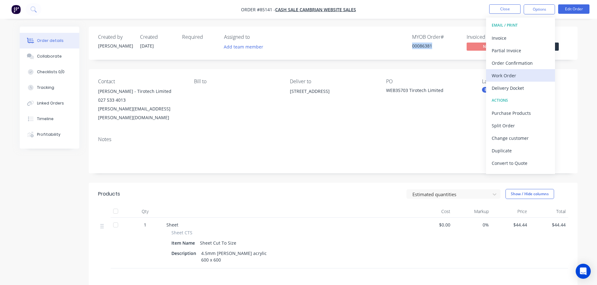
click at [515, 70] on button "Work Order" at bounding box center [520, 75] width 69 height 13
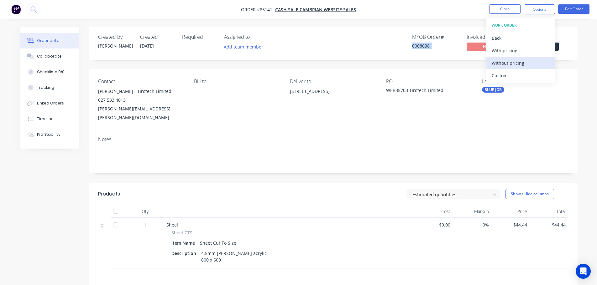
click at [516, 64] on div "Without pricing" at bounding box center [521, 63] width 58 height 9
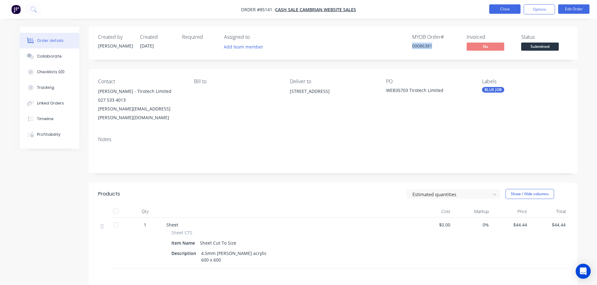
click at [493, 8] on button "Close" at bounding box center [504, 8] width 31 height 9
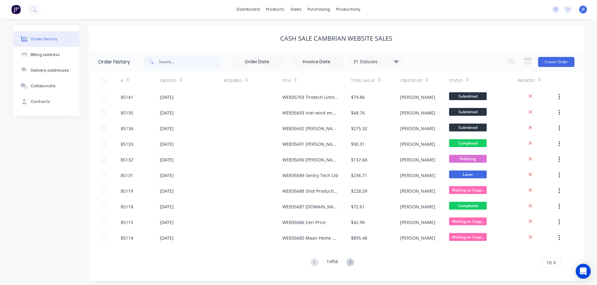
click at [191, 31] on div "cash sale CAMBRIAN WEBSITE SALES" at bounding box center [336, 38] width 495 height 27
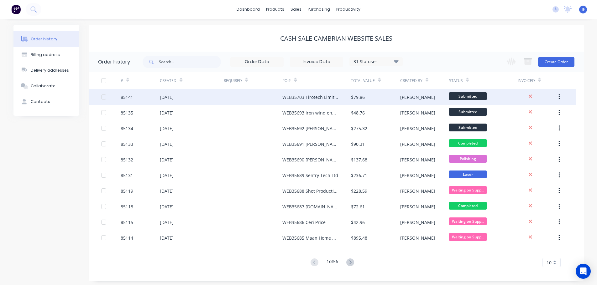
click at [282, 93] on div "WEB35703 Tirotech Limited" at bounding box center [316, 97] width 69 height 16
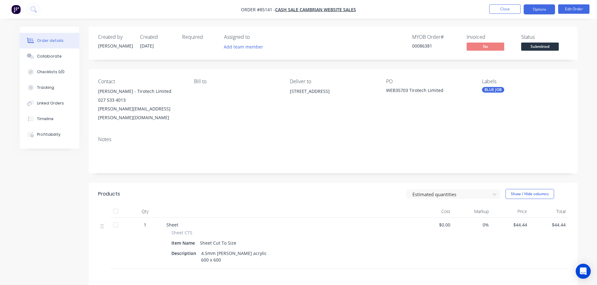
click at [539, 13] on button "Options" at bounding box center [539, 9] width 31 height 10
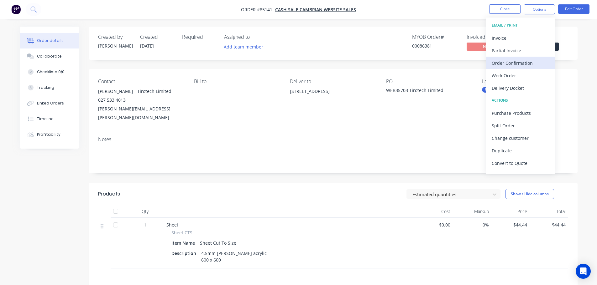
click at [524, 61] on div "Order Confirmation" at bounding box center [521, 63] width 58 height 9
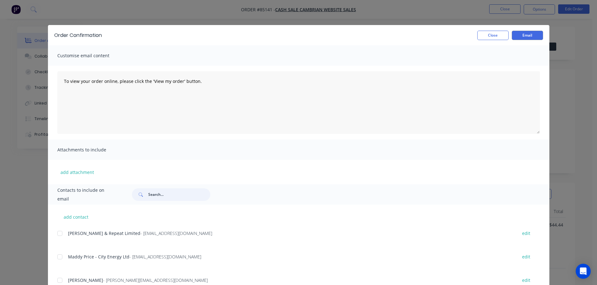
click at [192, 192] on input "text" at bounding box center [179, 195] width 62 height 13
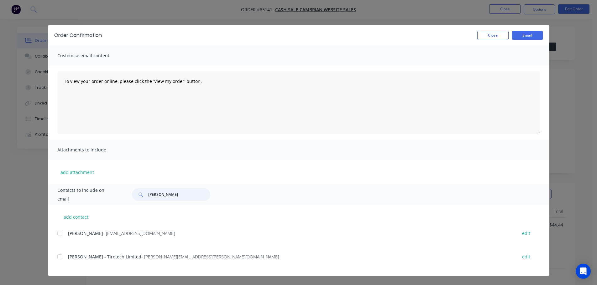
drag, startPoint x: 57, startPoint y: 257, endPoint x: 62, endPoint y: 258, distance: 4.9
click at [58, 257] on div at bounding box center [60, 257] width 13 height 13
type input "shane"
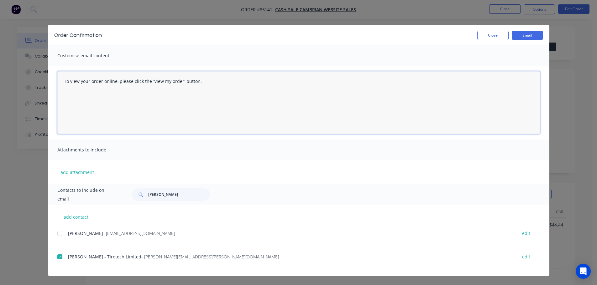
click at [181, 109] on textarea "To view your order online, please click the 'View my order' button." at bounding box center [298, 102] width 483 height 63
paste textarea "hank you for your order, confirmation of your order is attached. Your order wil…"
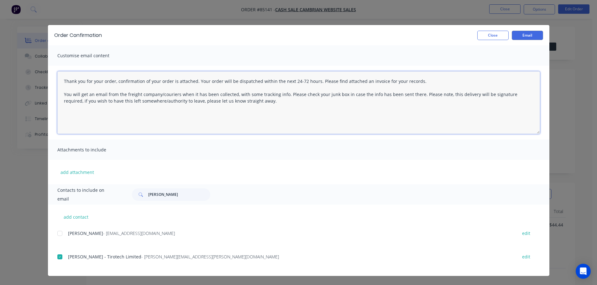
click at [175, 124] on textarea "Thank you for your order, confirmation of your order is attached. Your order wi…" at bounding box center [298, 102] width 483 height 63
paste textarea "once cut, allow 24-72 hours for cutting time. You will get an email from the fr…"
type textarea "Thank you for your order, confirmation of your order is attached. Your order wi…"
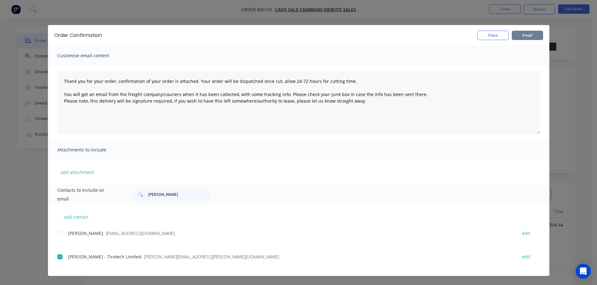
click at [531, 38] on button "Email" at bounding box center [527, 35] width 31 height 9
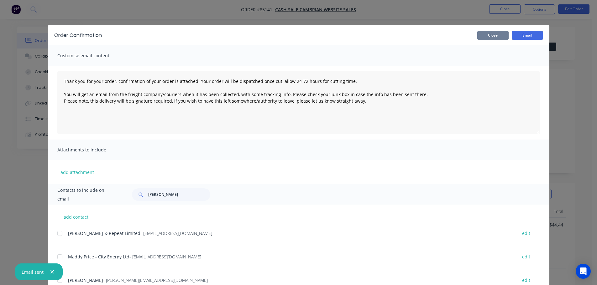
click at [497, 39] on button "Close" at bounding box center [492, 35] width 31 height 9
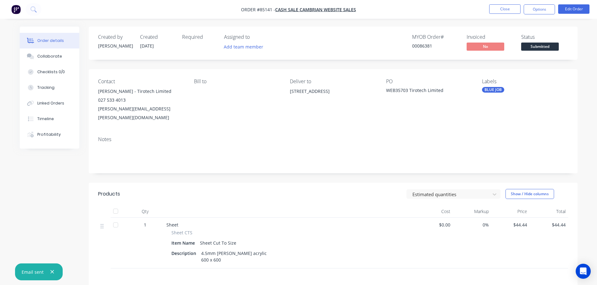
click at [425, 46] on div "00086381" at bounding box center [435, 46] width 47 height 7
copy div "00086381"
click at [521, 8] on ul "Close Options Edit Order" at bounding box center [539, 9] width 115 height 10
click at [514, 8] on button "Close" at bounding box center [504, 8] width 31 height 9
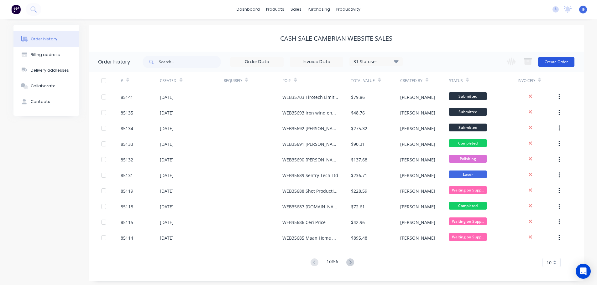
click at [561, 63] on button "Create Order" at bounding box center [556, 62] width 36 height 10
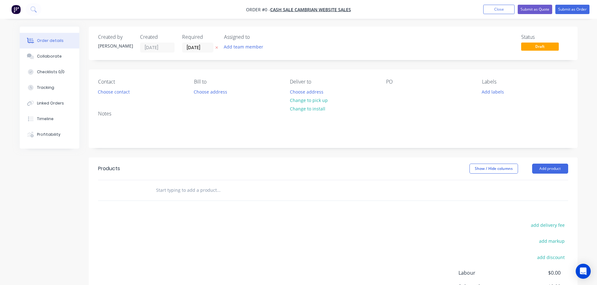
click at [216, 49] on icon "button" at bounding box center [216, 48] width 3 height 3
drag, startPoint x: 120, startPoint y: 86, endPoint x: 119, endPoint y: 90, distance: 4.8
click at [120, 86] on div "Contact Choose contact" at bounding box center [141, 88] width 86 height 18
click at [119, 90] on button "Choose contact" at bounding box center [113, 91] width 39 height 8
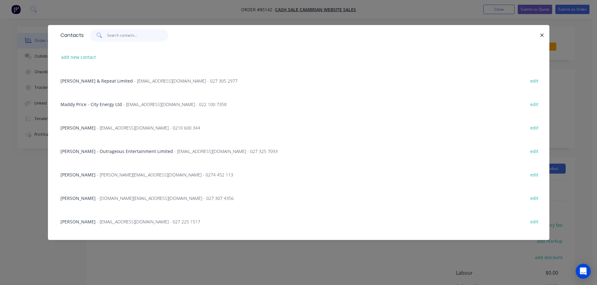
click at [123, 35] on input "text" at bounding box center [137, 35] width 61 height 13
paste input "Joel McNickle"
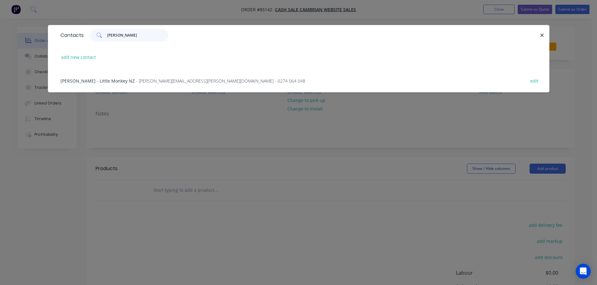
type input "Joel McNickle"
click at [94, 76] on div "Joel McNickle - Little Monkey NZ - joel.mcnickle@gmail.com - 0274 064 048 edit" at bounding box center [298, 80] width 483 height 23
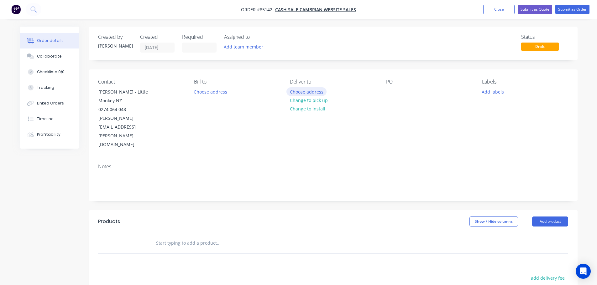
click at [302, 91] on button "Choose address" at bounding box center [306, 91] width 40 height 8
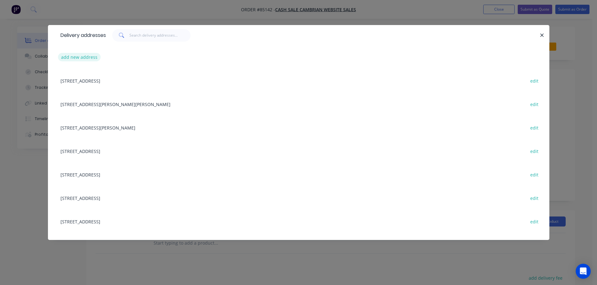
click at [69, 63] on div "add new address" at bounding box center [298, 56] width 483 height 23
click at [75, 59] on button "add new address" at bounding box center [79, 57] width 43 height 8
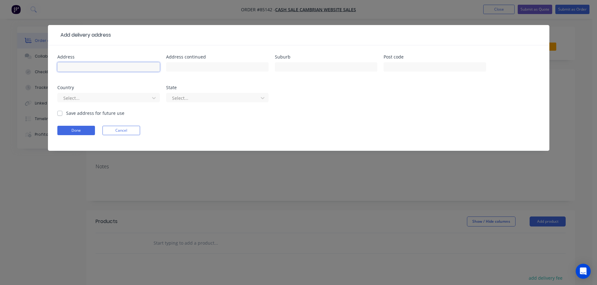
click at [79, 70] on input "text" at bounding box center [108, 66] width 102 height 9
paste input "133 Blake Boulevard Papamoa Beach Papamoa 3118"
type input "133 Blake Boulevard Papamoa Beach Papamoa 3118"
click at [82, 133] on button "Done" at bounding box center [76, 130] width 38 height 9
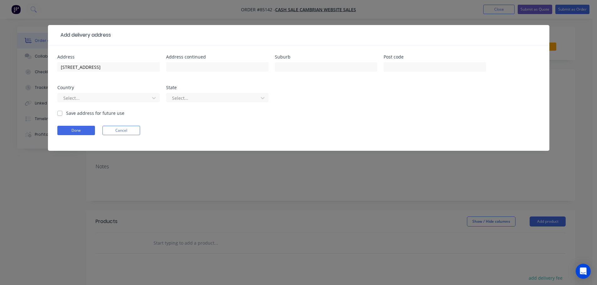
scroll to position [0, 0]
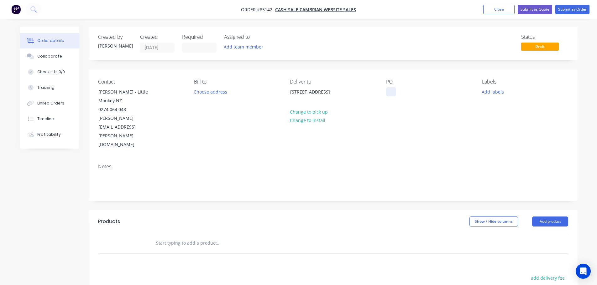
click at [391, 90] on div at bounding box center [391, 91] width 10 height 9
drag, startPoint x: 129, startPoint y: 91, endPoint x: 167, endPoint y: 100, distance: 38.9
click at [167, 100] on div "Contact Joel McNickle - Little Monkey NZ 0274 064 048 joel.mcnickle@gmail.com" at bounding box center [141, 114] width 86 height 70
copy div "Little Monkey NZ"
click at [413, 91] on div "WEB35705" at bounding box center [402, 91] width 32 height 9
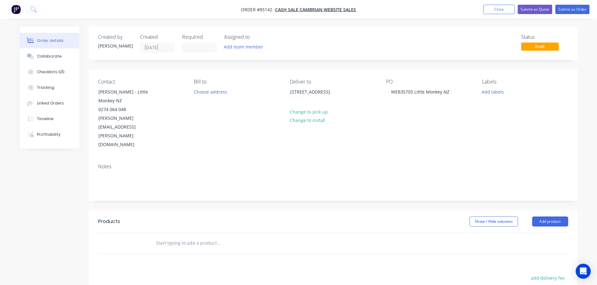
click at [240, 237] on input "text" at bounding box center [218, 243] width 125 height 13
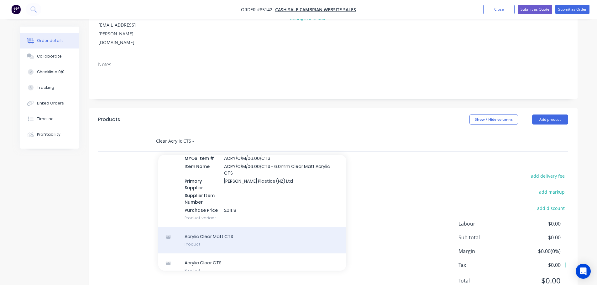
scroll to position [216, 0]
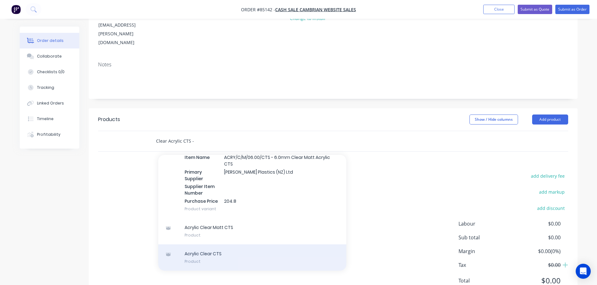
type input "Clear Acrylic CTS -"
click at [241, 245] on div "Acrylic Clear CTS Product" at bounding box center [252, 258] width 188 height 26
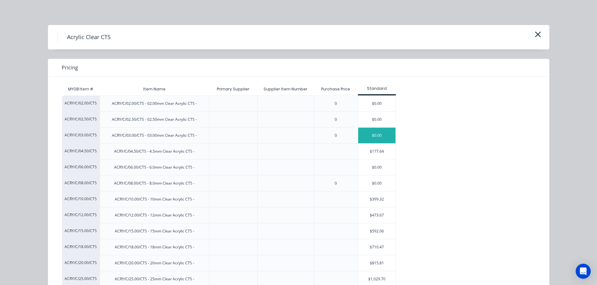
click at [379, 136] on div "$0.00" at bounding box center [377, 136] width 38 height 16
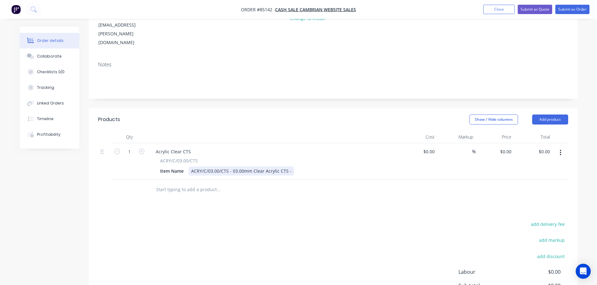
click at [290, 167] on div "Item Name ACRY/C/03.00/CTS - 03.00mm Clear Acrylic CTS -" at bounding box center [272, 171] width 229 height 9
click at [129, 147] on input "1" at bounding box center [129, 151] width 16 height 9
type input "5"
click at [546, 147] on input "0.00" at bounding box center [545, 151] width 14 height 9
type input "169.37"
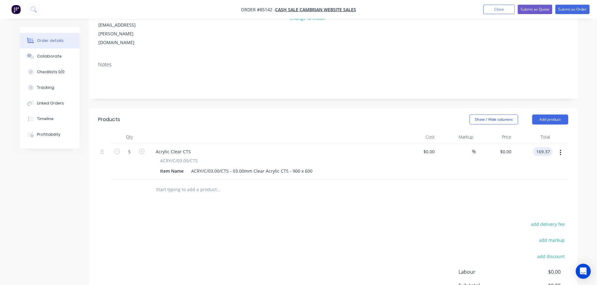
type input "$33.874"
type input "$169.37"
click at [512, 191] on div "Products Show / Hide columns Add product Qty Cost Markup Price Total 5 Acrylic …" at bounding box center [333, 229] width 489 height 242
click at [199, 184] on input "text" at bounding box center [218, 190] width 125 height 13
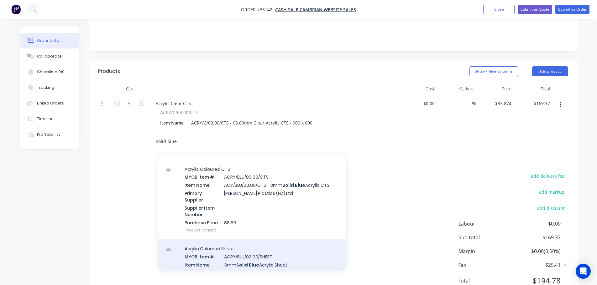
scroll to position [0, 0]
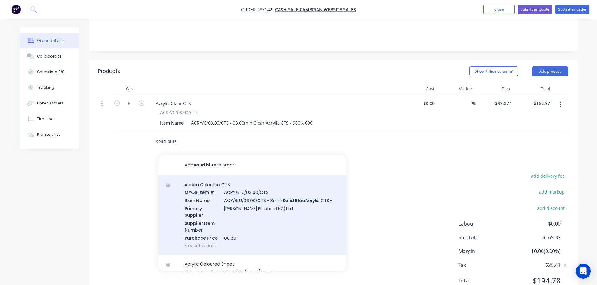
type input "solid blue"
click at [284, 193] on div "Acrylic Coloured CTS MYOB Item # ACRY/BLU/03.00/CTS Item Name ACY/BLU/03.00/CTS…" at bounding box center [252, 215] width 188 height 80
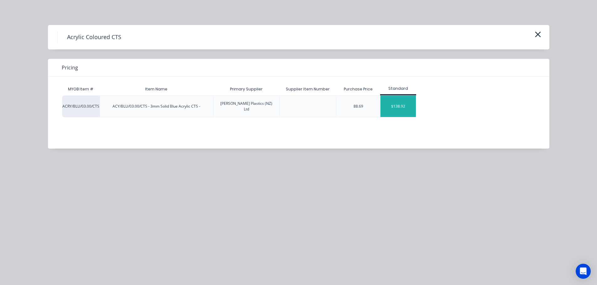
click at [391, 99] on div "$138.92" at bounding box center [397, 106] width 35 height 21
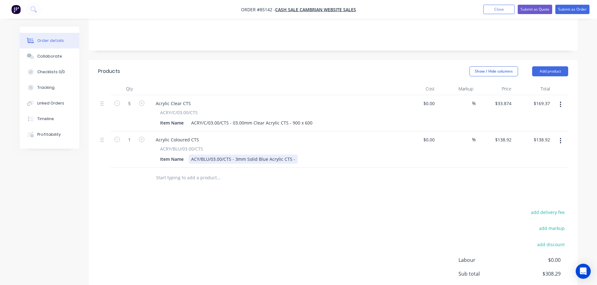
click at [295, 155] on div "Item Name ACY/BLU/03.00/CTS - 3mm Solid Blue Acrylic CTS -" at bounding box center [272, 159] width 229 height 9
click at [295, 166] on div "Products Show / Hide columns Add product Qty Cost Markup Price Total 5 Acrylic …" at bounding box center [333, 199] width 489 height 279
click at [126, 135] on input "1" at bounding box center [129, 139] width 16 height 9
type input "3"
click at [398, 208] on div "add delivery fee add markup add discount Labour $0.00 Sub total $308.29 Margin …" at bounding box center [333, 268] width 470 height 121
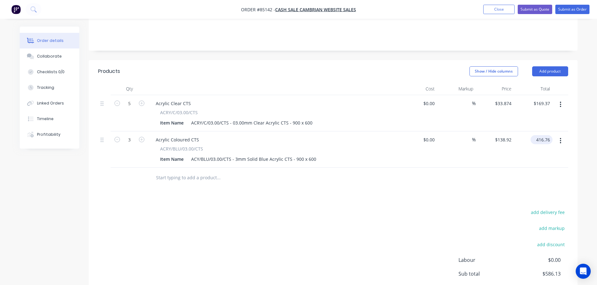
click at [543, 135] on input "416.76" at bounding box center [542, 139] width 19 height 9
type input "133..52"
type input "$0.00"
click at [544, 132] on div "$0.00 133..52" at bounding box center [533, 150] width 39 height 36
click at [546, 135] on input "0.00" at bounding box center [546, 139] width 12 height 9
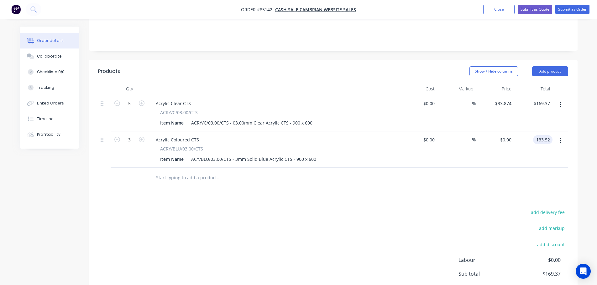
type input "133.52"
type input "$44.5067"
type input "$133.52"
click at [207, 165] on div "Products Show / Hide columns Add product Qty Cost Markup Price Total 5 Acrylic …" at bounding box center [333, 199] width 489 height 279
click at [175, 172] on input "text" at bounding box center [218, 178] width 125 height 13
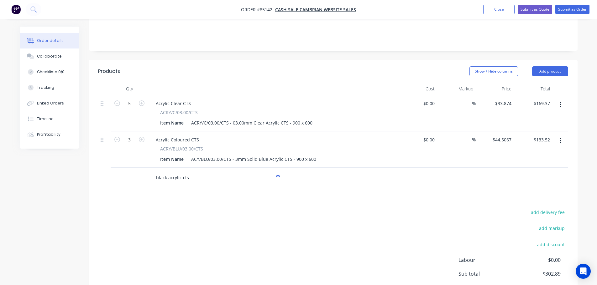
scroll to position [187, 0]
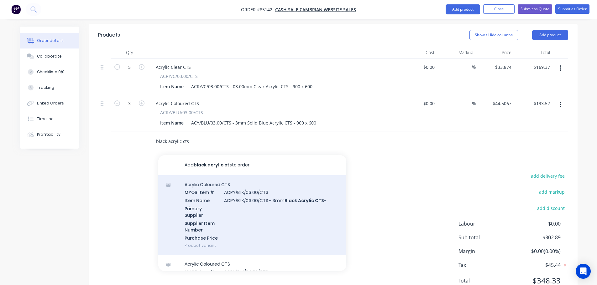
type input "black acrylic cts"
click at [263, 176] on div "Acrylic Coloured CTS MYOB Item # ACRY/BLK/03.00/CTS Item Name ACRY/BLK/03.00/CT…" at bounding box center [252, 215] width 188 height 80
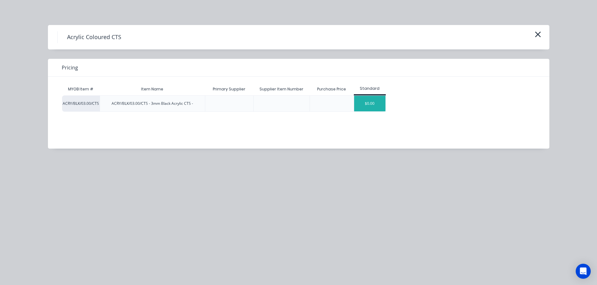
click at [372, 103] on div "$0.00" at bounding box center [369, 104] width 31 height 16
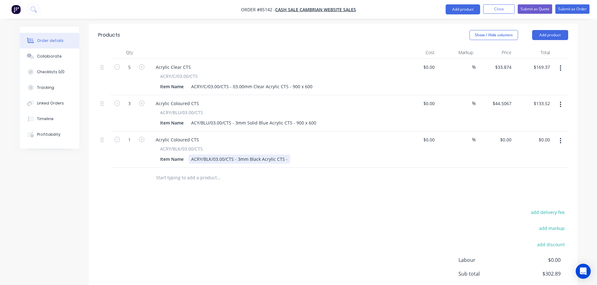
click at [287, 155] on div "ACRY/BLK/03.00/CTS - 3mm Black Acrylic CTS -" at bounding box center [240, 159] width 102 height 9
click at [126, 135] on input "1" at bounding box center [129, 139] width 16 height 9
type input "5"
click at [223, 219] on div "add delivery fee add markup add discount Labour $0.00 Sub total $302.89 Margin …" at bounding box center [333, 268] width 470 height 121
click at [544, 135] on input "0.00" at bounding box center [545, 139] width 14 height 9
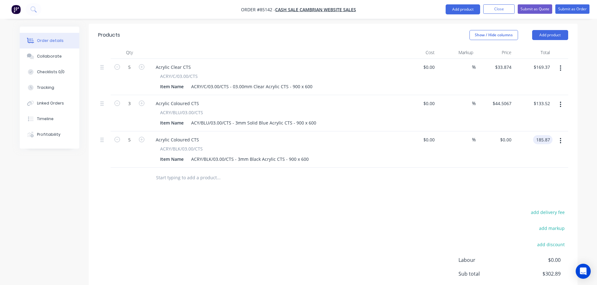
type input "185.87"
type input "$37.174"
type input "$185.87"
click at [488, 168] on div "Products Show / Hide columns Add product Qty Cost Markup Price Total 5 Acrylic …" at bounding box center [333, 181] width 489 height 315
click at [133, 208] on div "add delivery fee add markup add discount Labour $0.00 Sub total $488.76 Margin …" at bounding box center [333, 268] width 470 height 121
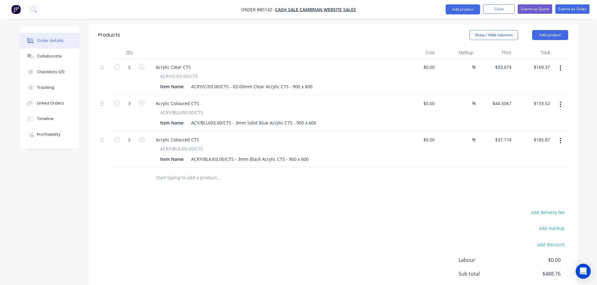
click at [199, 172] on input "text" at bounding box center [218, 178] width 125 height 13
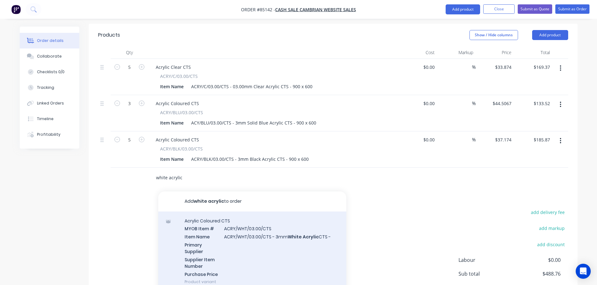
type input "white acrylic"
click at [252, 235] on div "Acrylic Coloured CTS MYOB Item # ACRY/WHT/03.00/CTS Item Name ACRY/WHT/03.00/CT…" at bounding box center [252, 252] width 188 height 80
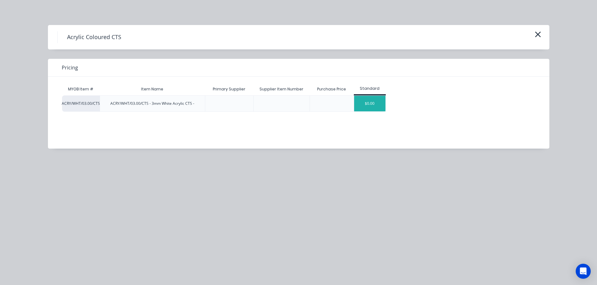
click at [369, 101] on div "$0.00" at bounding box center [369, 104] width 31 height 16
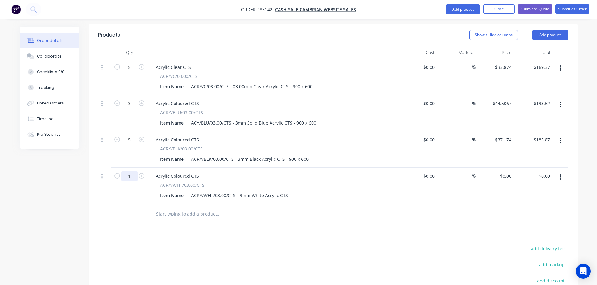
click at [127, 172] on input "1" at bounding box center [129, 176] width 16 height 9
type input "5"
click at [290, 191] on div "ACRY/WHT/03.00/CTS - 3mm White Acrylic CTS -" at bounding box center [241, 195] width 105 height 9
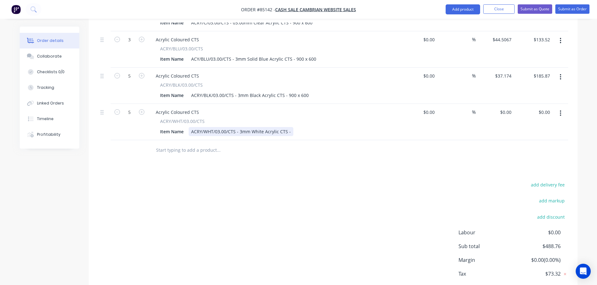
scroll to position [259, 0]
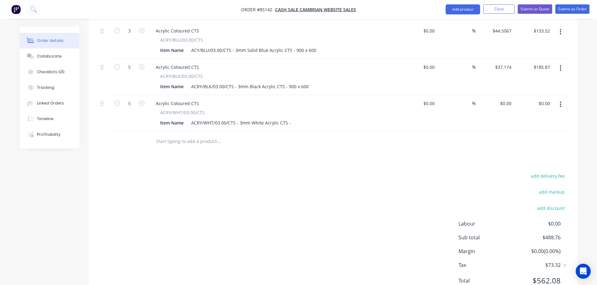
click at [292, 118] on div "Item Name ACRY/WHT/03.00/CTS - 3mm White Acrylic CTS -" at bounding box center [272, 122] width 229 height 9
click at [290, 118] on div "ACRY/WHT/03.00/CTS - 3mm White Acrylic CTS -" at bounding box center [241, 122] width 105 height 9
click at [300, 176] on div "add delivery fee add markup add discount Labour $0.00 Sub total $488.76 Margin …" at bounding box center [333, 232] width 470 height 121
click at [544, 99] on input "0.00" at bounding box center [546, 103] width 12 height 9
type input "185.87"
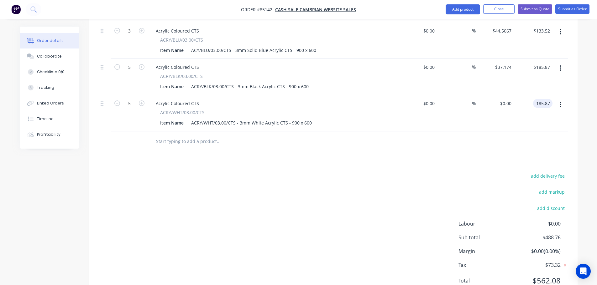
type input "$37.174"
type input "$185.87"
click at [516, 139] on div "Products Show / Hide columns Add product Qty Cost Markup Price Total 5 Acrylic …" at bounding box center [333, 126] width 489 height 351
click at [565, 172] on button "add delivery fee" at bounding box center [548, 176] width 40 height 8
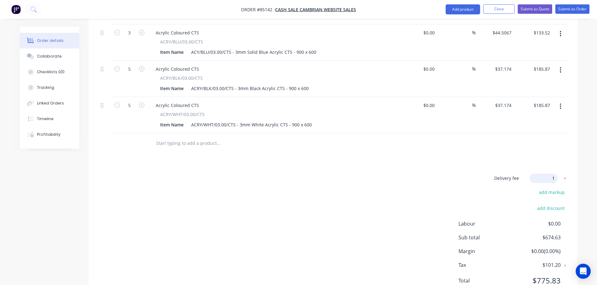
type input "12"
click at [317, 219] on div "Delivery fee Delivery fee Delivery fee name (Optional) 12 12 $0 add markup add …" at bounding box center [333, 233] width 470 height 119
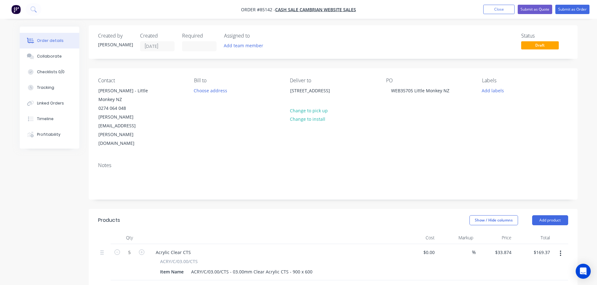
scroll to position [0, 0]
click at [498, 97] on div "Labels Add labels" at bounding box center [525, 114] width 86 height 70
click at [494, 91] on button "Add labels" at bounding box center [492, 91] width 29 height 8
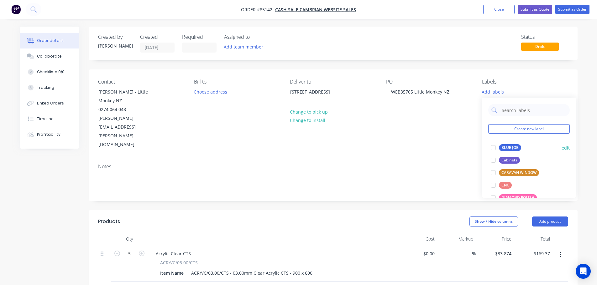
click at [500, 150] on div "BLUE JOB" at bounding box center [510, 147] width 22 height 7
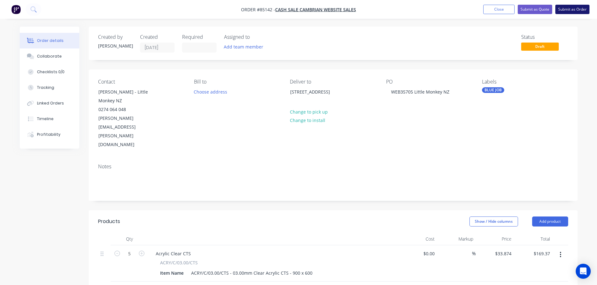
click at [575, 7] on button "Submit as Order" at bounding box center [572, 9] width 34 height 9
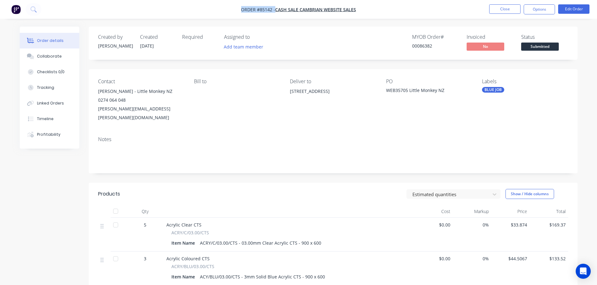
drag, startPoint x: 357, startPoint y: 11, endPoint x: 230, endPoint y: 12, distance: 127.2
click at [230, 12] on nav "Order #85142 - cash sale CAMBRIAN WEBSITE SALES Close Options Edit Order" at bounding box center [298, 9] width 597 height 19
click at [548, 9] on button "Options" at bounding box center [539, 9] width 31 height 10
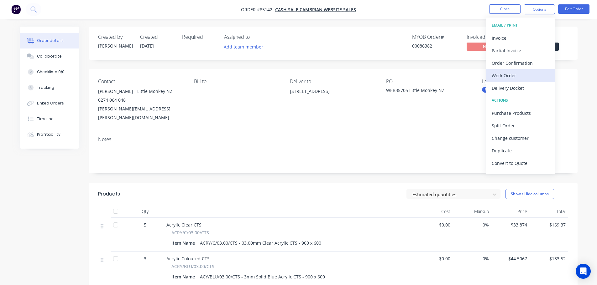
click at [505, 70] on button "Work Order" at bounding box center [520, 75] width 69 height 13
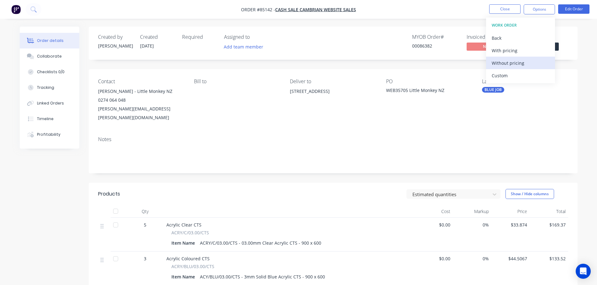
drag, startPoint x: 505, startPoint y: 70, endPoint x: 503, endPoint y: 65, distance: 5.2
click at [507, 63] on div "Without pricing" at bounding box center [521, 63] width 58 height 9
click at [506, 61] on div "Order Confirmation" at bounding box center [521, 63] width 58 height 9
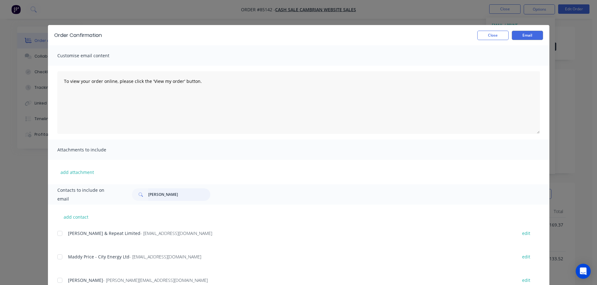
click at [164, 198] on input "shane" at bounding box center [179, 195] width 62 height 13
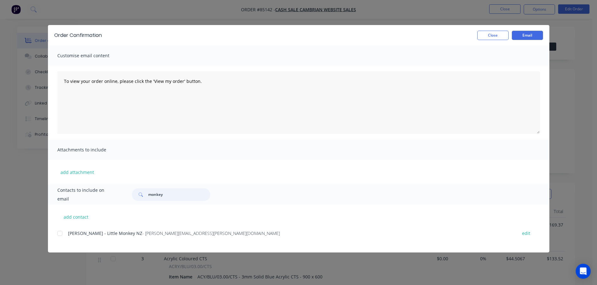
click at [59, 232] on div at bounding box center [60, 233] width 13 height 13
type input "monkey"
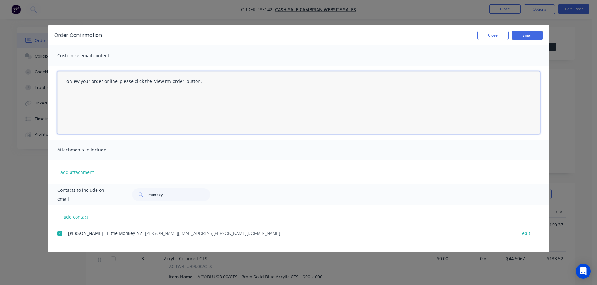
click at [196, 107] on textarea "To view your order online, please click the 'View my order' button." at bounding box center [298, 102] width 483 height 63
paste textarea "hank you for your order, confirmation of your order is attached. Your order wil…"
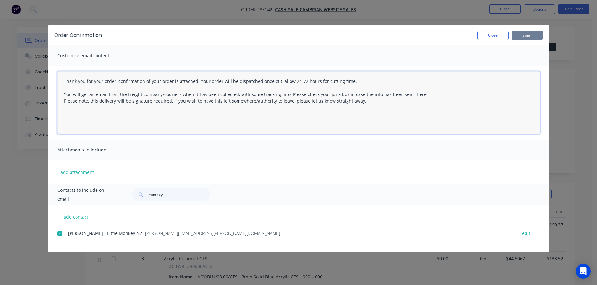
type textarea "Thank you for your order, confirmation of your order is attached. Your order wi…"
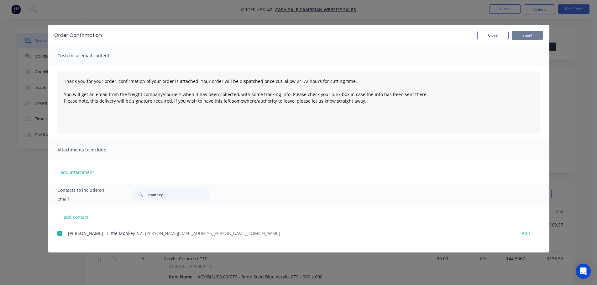
click at [525, 36] on button "Email" at bounding box center [527, 35] width 31 height 9
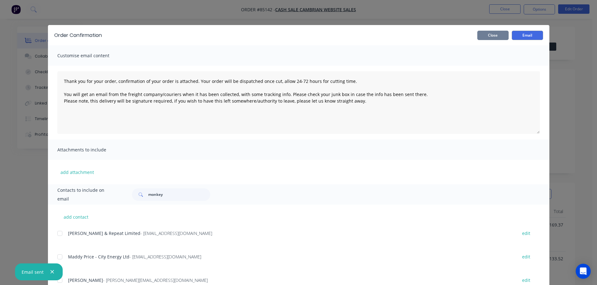
click at [478, 38] on button "Close" at bounding box center [492, 35] width 31 height 9
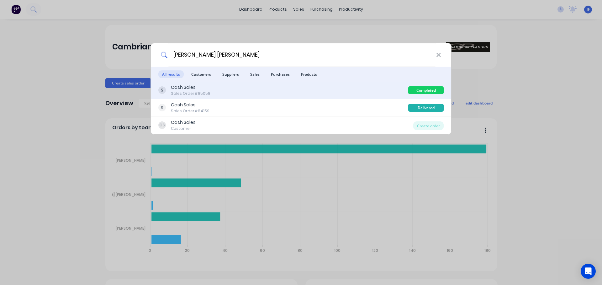
type input "[PERSON_NAME] [PERSON_NAME]"
click at [285, 94] on div "Cash Sales Sales Order #85058" at bounding box center [283, 90] width 250 height 12
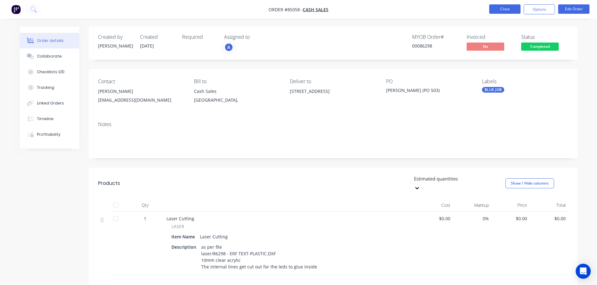
click at [502, 10] on button "Close" at bounding box center [504, 8] width 31 height 9
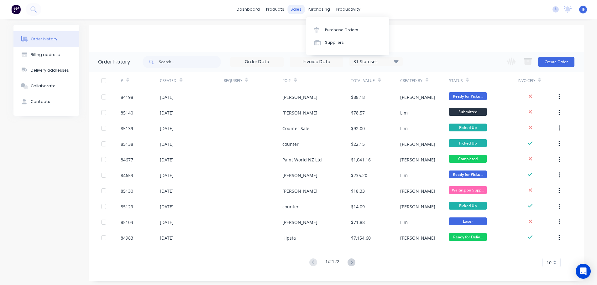
click at [299, 9] on div "sales" at bounding box center [295, 9] width 17 height 9
click at [312, 29] on div "Sales Orders" at bounding box center [319, 30] width 26 height 6
